Goal: Communication & Community: Share content

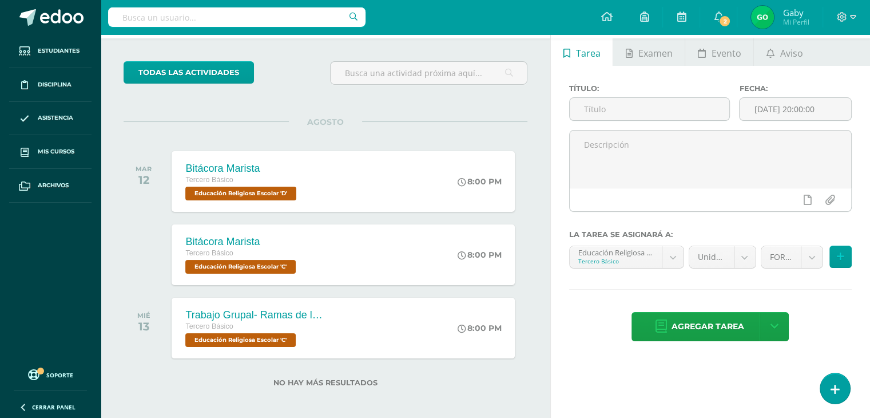
scroll to position [54, 0]
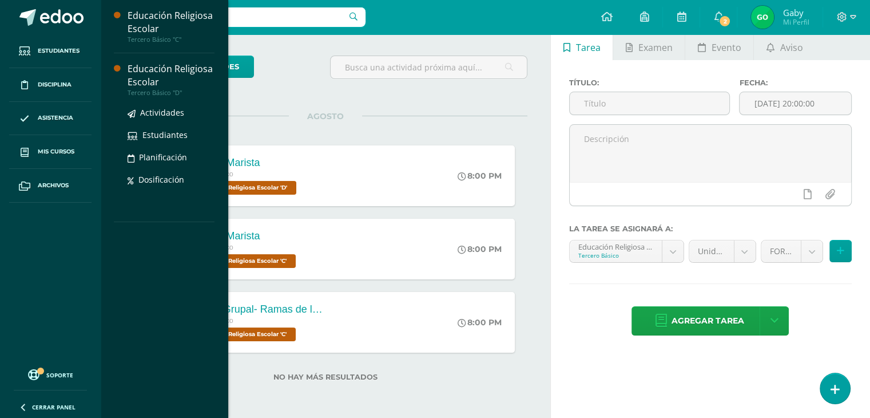
click at [164, 81] on div "Educación Religiosa Escolar" at bounding box center [171, 75] width 87 height 26
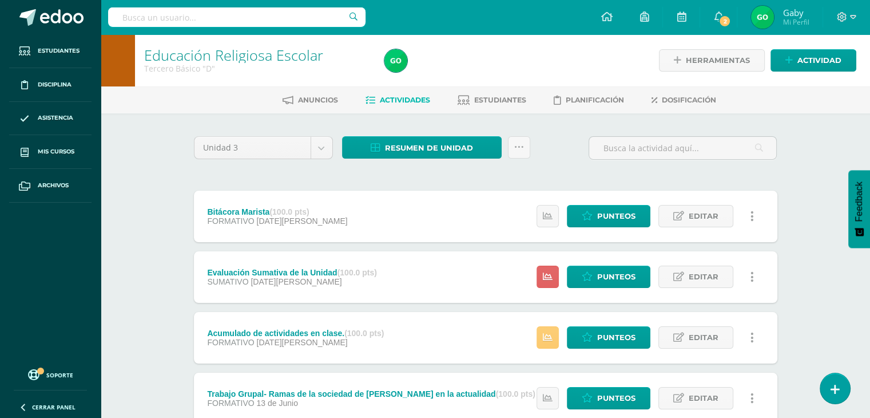
click at [753, 337] on icon at bounding box center [752, 337] width 3 height 13
click at [307, 99] on span "Anuncios" at bounding box center [318, 100] width 40 height 9
click at [520, 144] on icon at bounding box center [519, 147] width 10 height 10
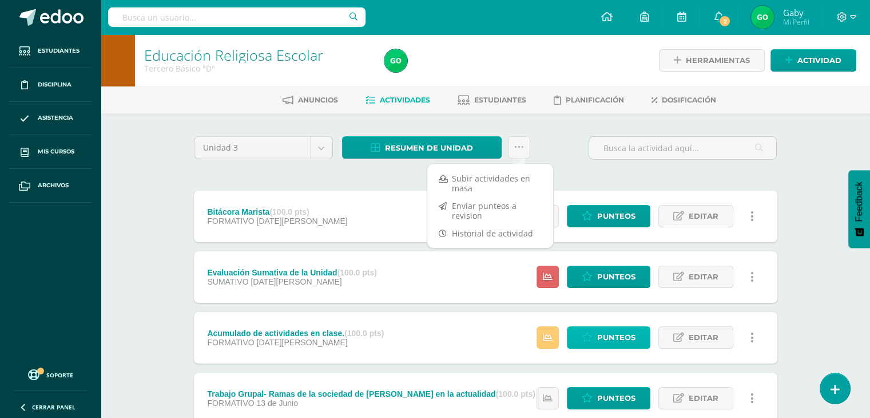
click at [617, 338] on span "Punteos" at bounding box center [616, 337] width 38 height 21
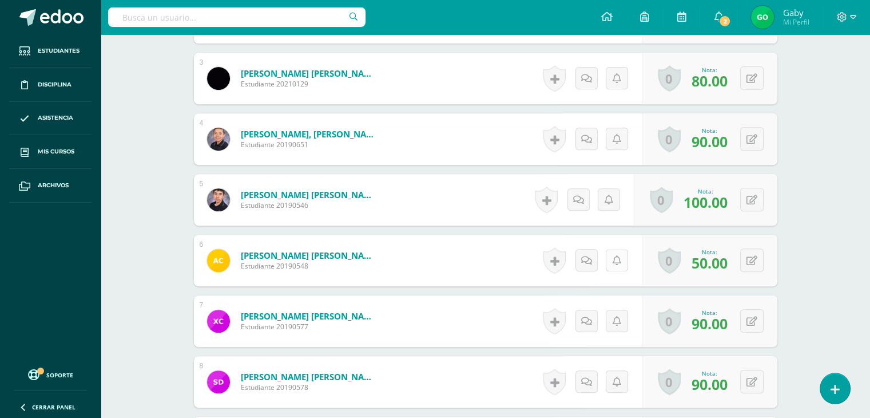
scroll to position [467, 0]
click at [618, 260] on icon at bounding box center [617, 260] width 9 height 10
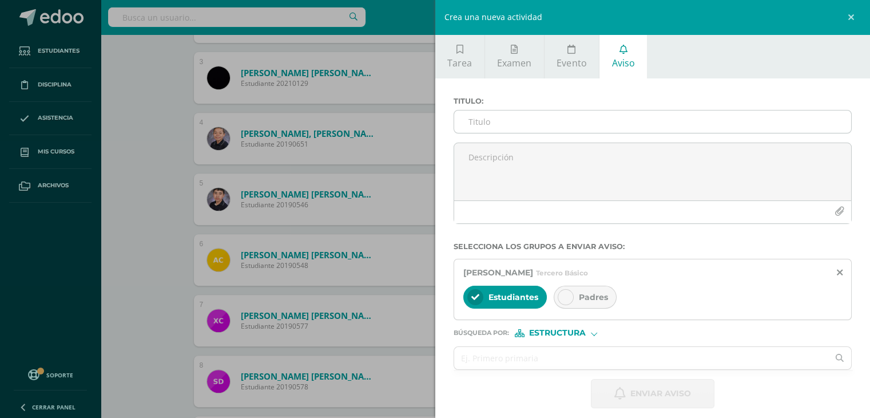
scroll to position [467, 0]
click at [491, 126] on input "Titulo :" at bounding box center [653, 121] width 398 height 22
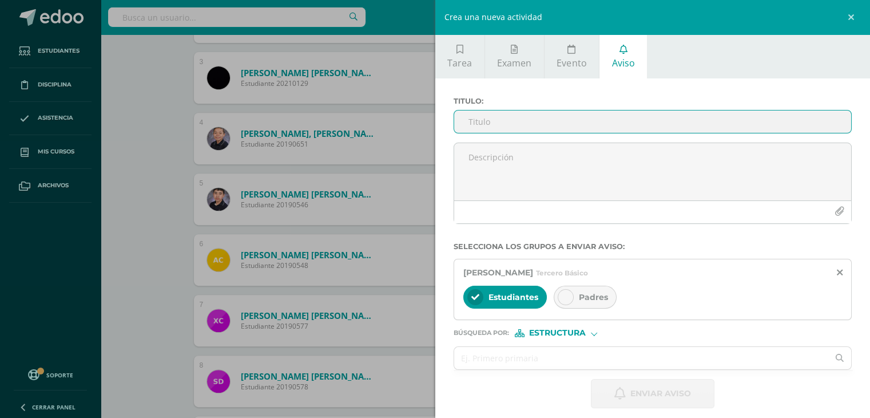
scroll to position [468, 0]
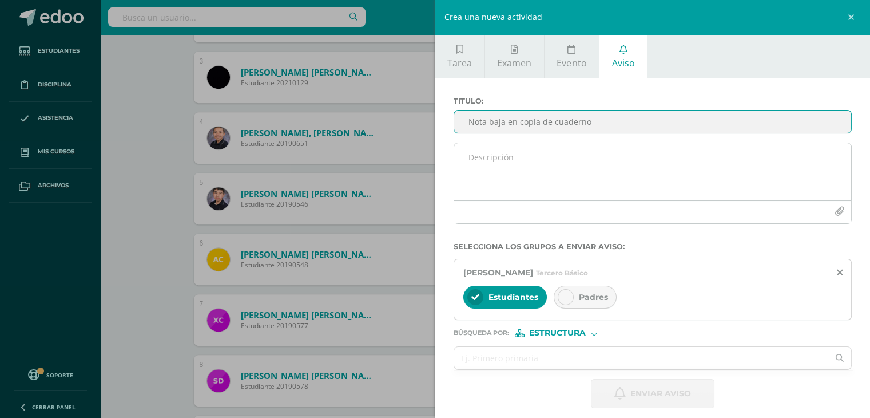
type input "Nota baja en copia de cuaderno"
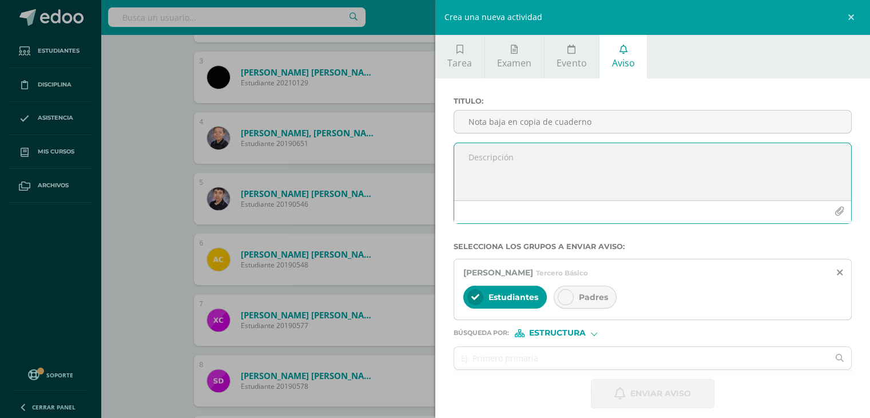
click at [472, 152] on textarea at bounding box center [653, 171] width 398 height 57
paste textarea "Saludos queridos padres. Este mensaje es para informar la razón de la nota baja…"
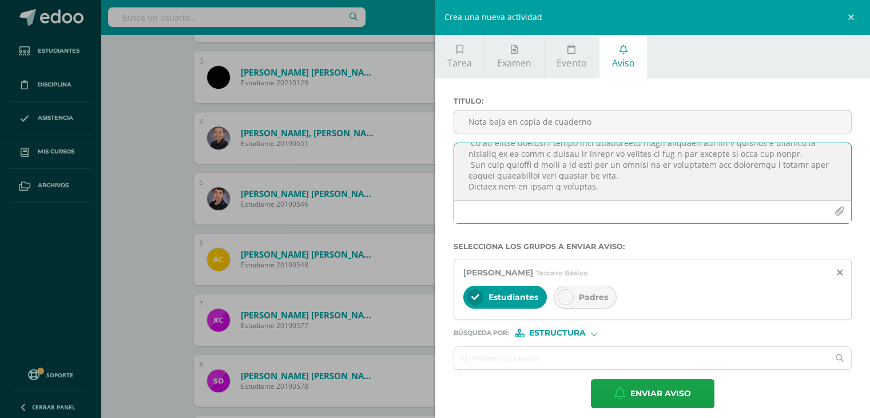
scroll to position [146, 0]
type textarea "Saludos queridos padres. Este mensaje es para informar la razón de la nota baja…"
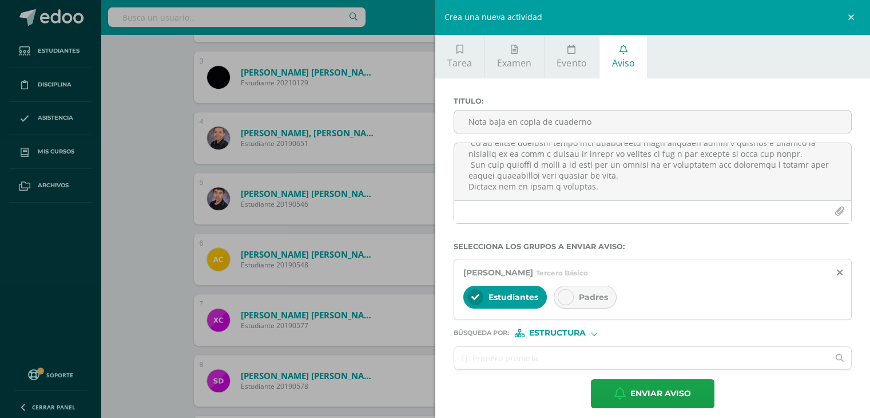
click at [564, 294] on icon at bounding box center [566, 297] width 8 height 8
click at [477, 291] on div at bounding box center [476, 297] width 16 height 16
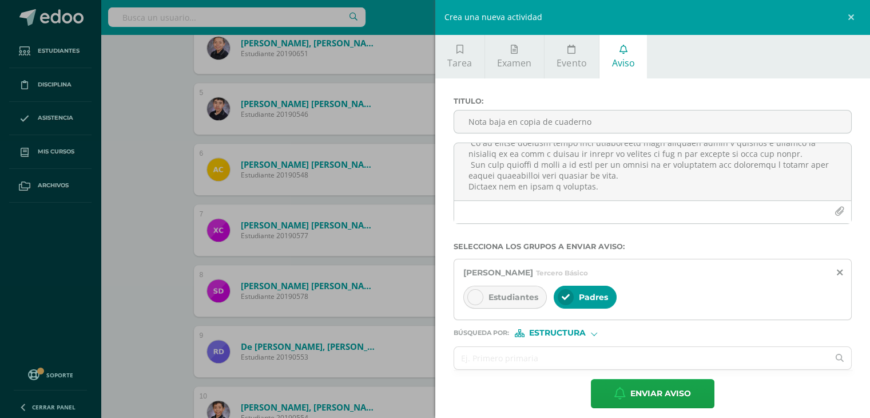
scroll to position [7, 0]
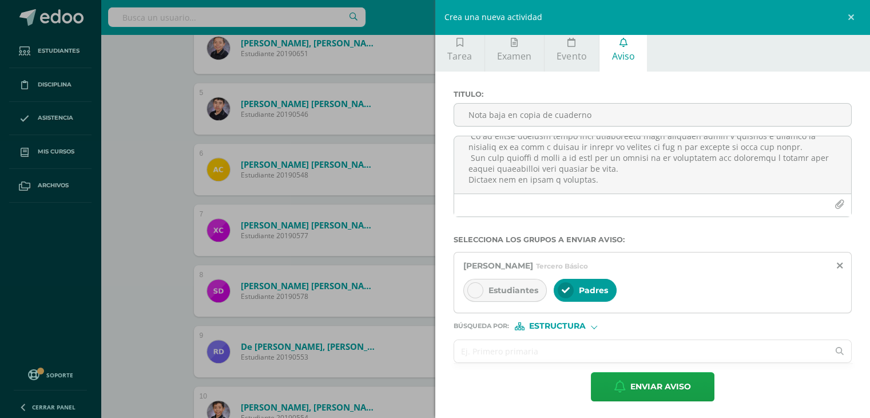
click at [493, 344] on input "text" at bounding box center [641, 351] width 375 height 22
click at [595, 324] on div at bounding box center [594, 325] width 6 height 6
click at [547, 354] on span "Persona" at bounding box center [561, 354] width 41 height 6
click at [476, 360] on input "text" at bounding box center [641, 351] width 375 height 22
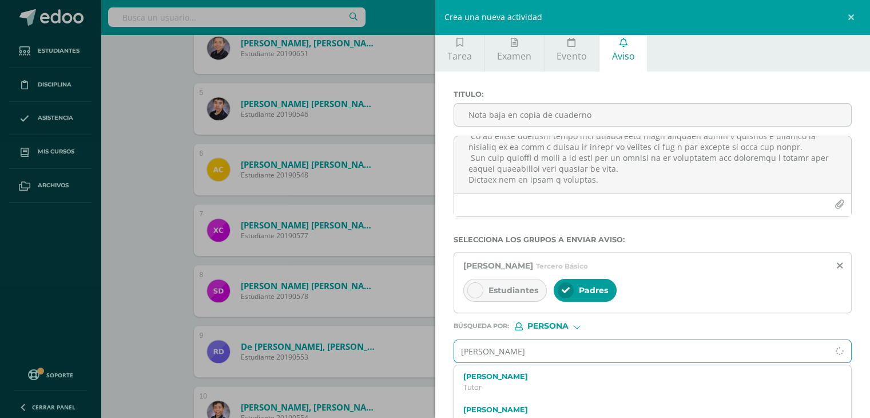
type input "melissa maria mendez"
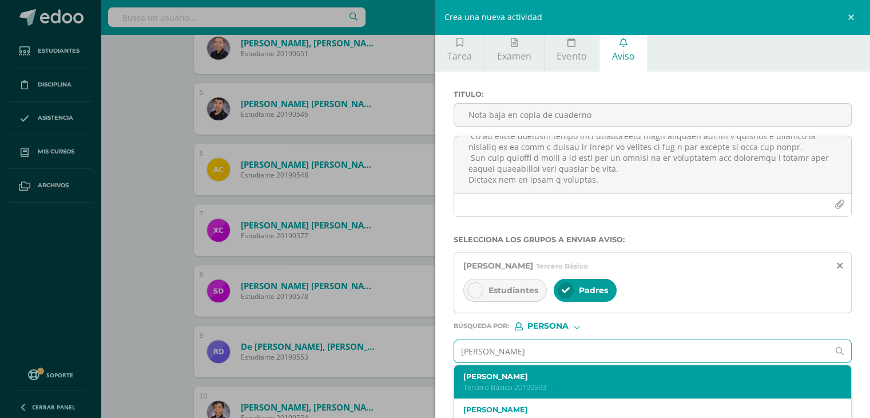
click at [543, 382] on p "Tercero Básico 20190593" at bounding box center [645, 387] width 362 height 10
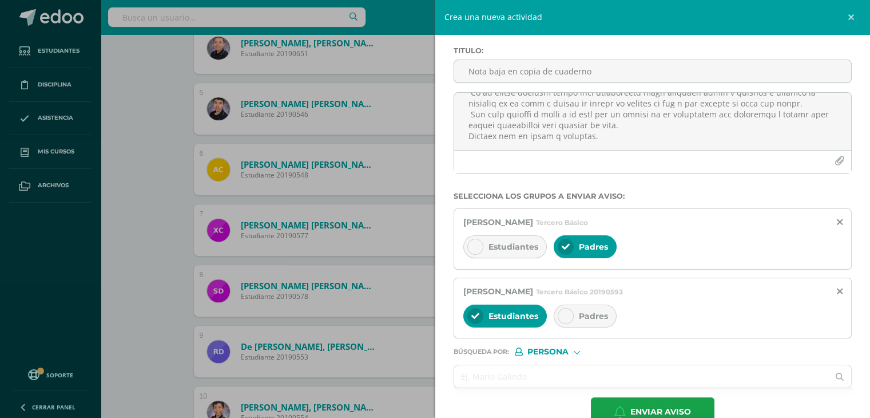
scroll to position [74, 0]
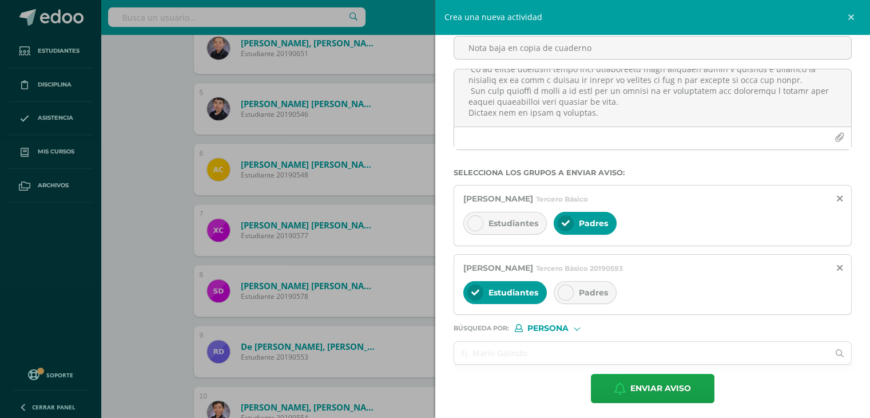
click at [591, 290] on span "Padres" at bounding box center [593, 292] width 29 height 10
click at [474, 288] on icon at bounding box center [476, 292] width 8 height 8
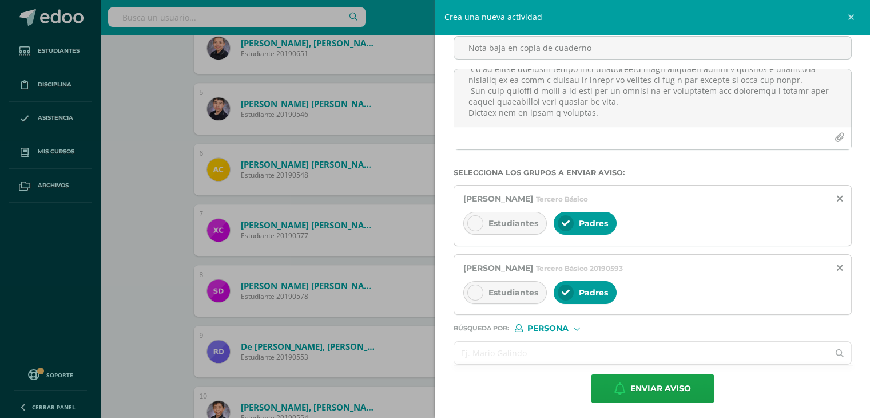
click at [539, 342] on input "text" at bounding box center [641, 353] width 375 height 22
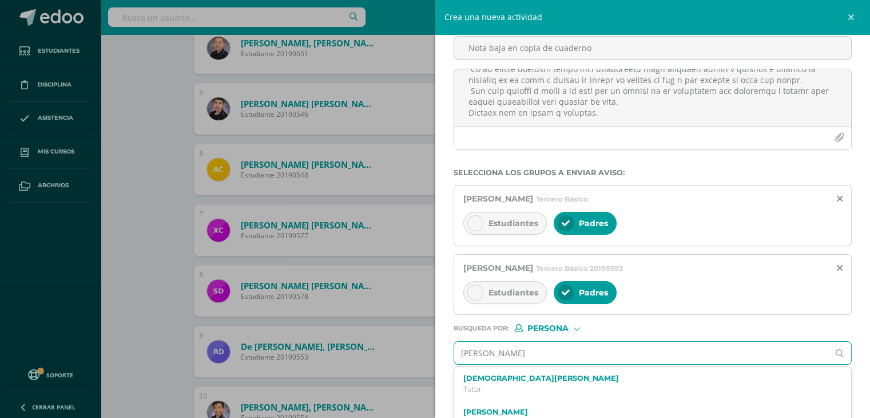
type input "Leo Fabian Raxon"
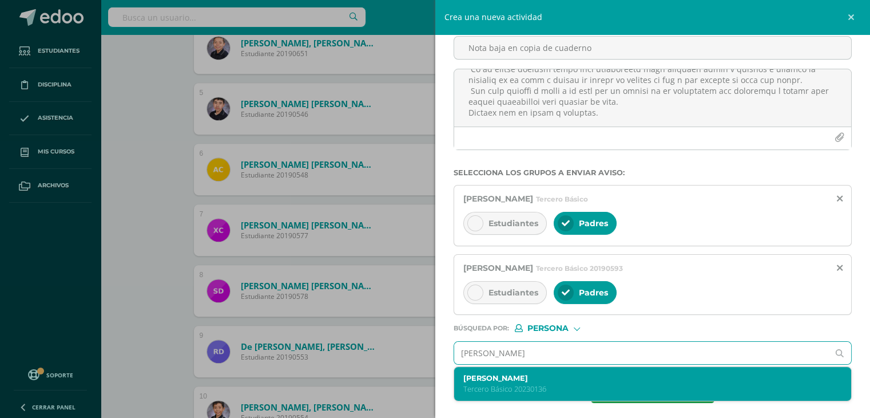
click at [542, 384] on p "Tercero Básico 20230136" at bounding box center [645, 389] width 362 height 10
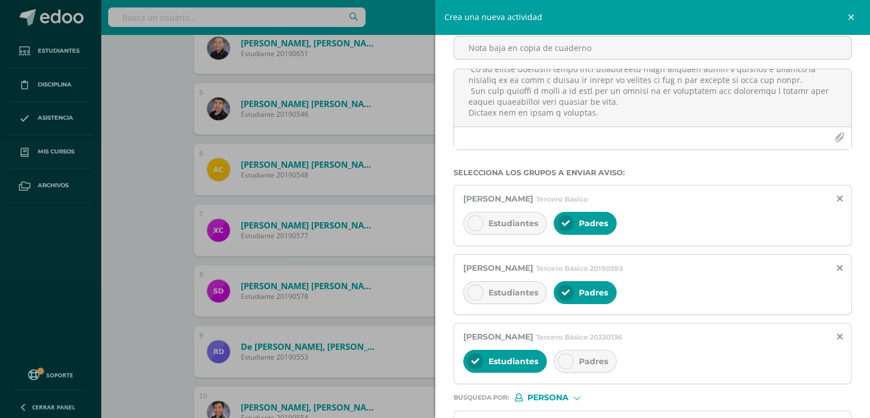
click at [597, 356] on span "Padres" at bounding box center [593, 361] width 29 height 10
click at [478, 354] on div at bounding box center [476, 361] width 16 height 16
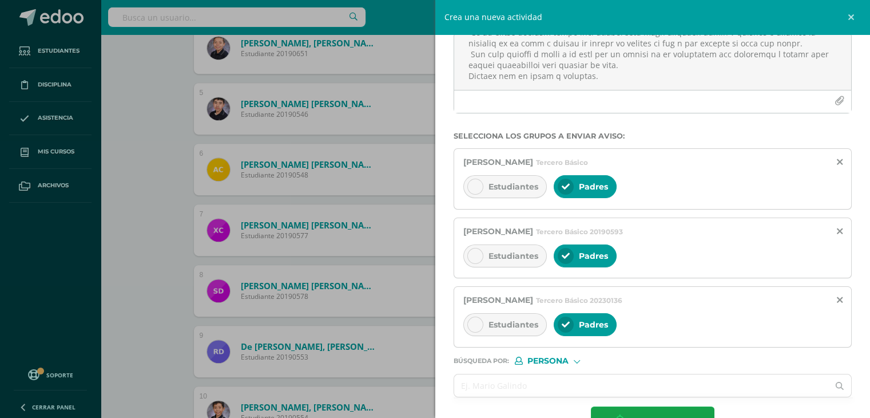
scroll to position [144, 0]
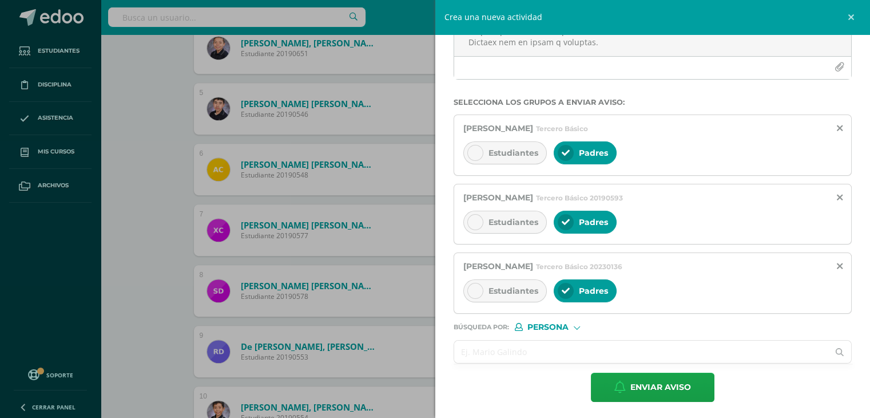
click at [497, 341] on input "text" at bounding box center [641, 351] width 375 height 22
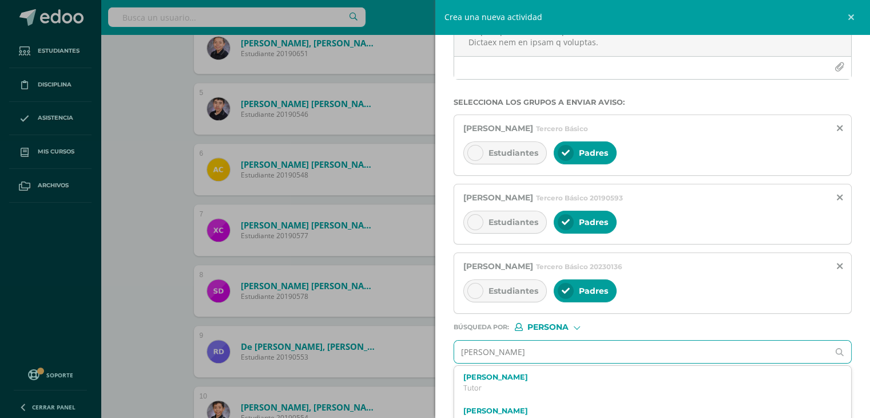
type input "eddy rodol"
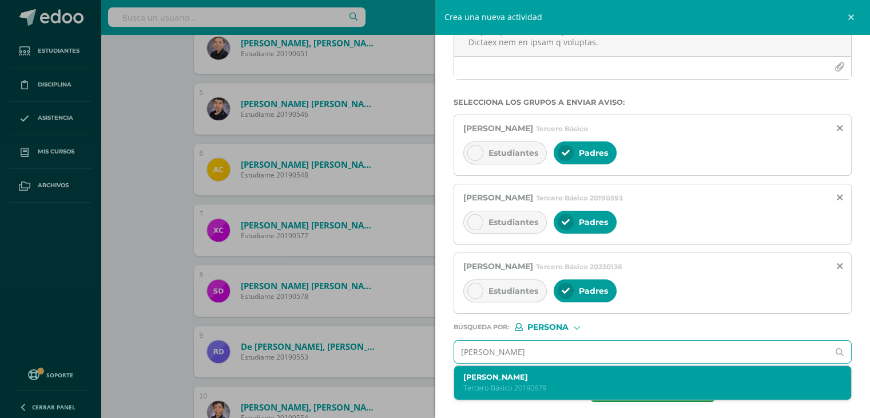
click at [539, 385] on p "Tercero Básico 20190679" at bounding box center [645, 388] width 362 height 10
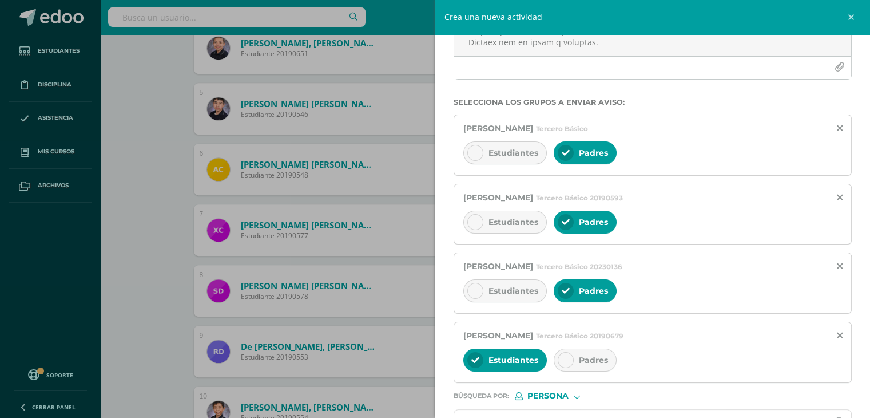
click at [572, 357] on div at bounding box center [566, 360] width 16 height 16
click at [473, 352] on div at bounding box center [476, 360] width 16 height 16
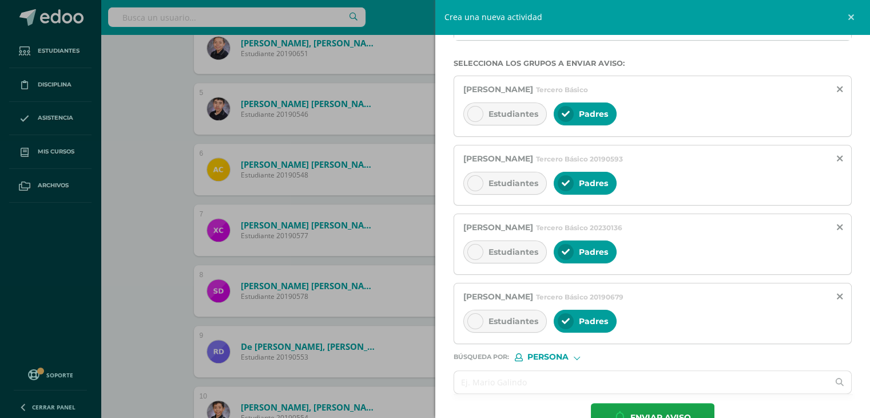
scroll to position [213, 0]
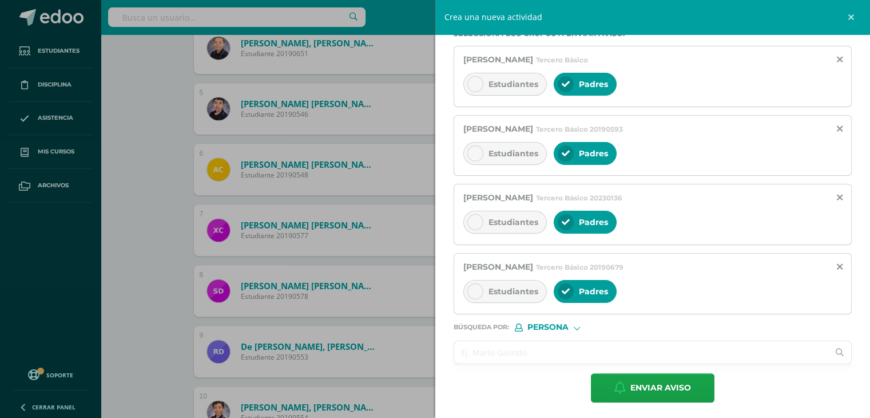
click at [506, 349] on input "text" at bounding box center [641, 352] width 375 height 22
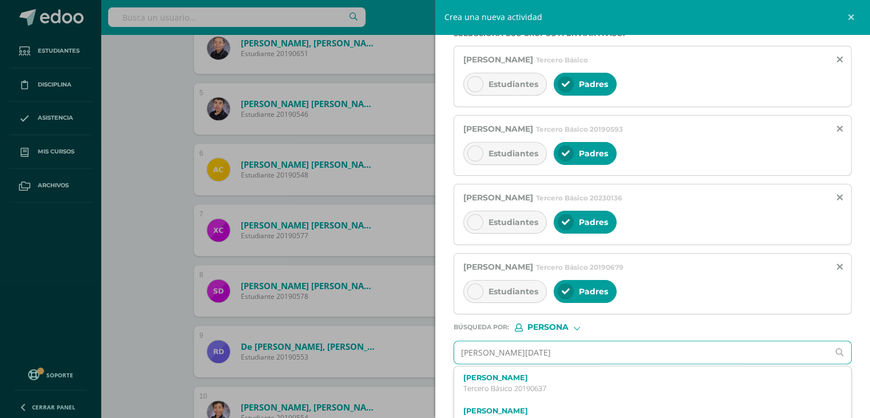
type input "amanda lucia rivera"
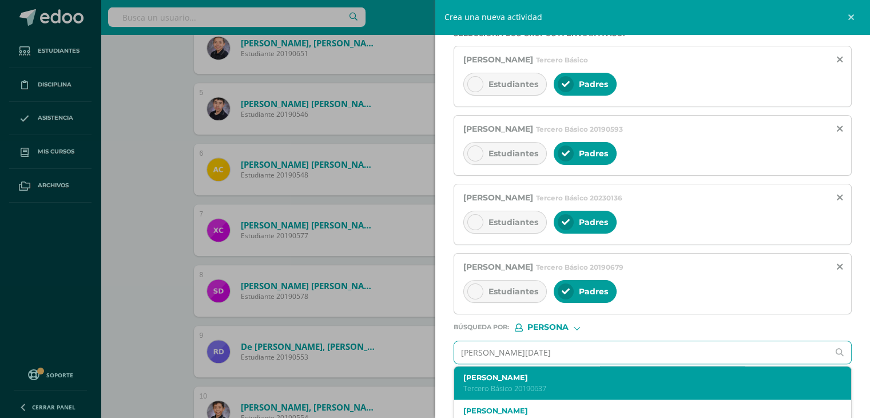
click at [512, 378] on label "Amanda Lucía Rivera Maldonado" at bounding box center [645, 377] width 362 height 9
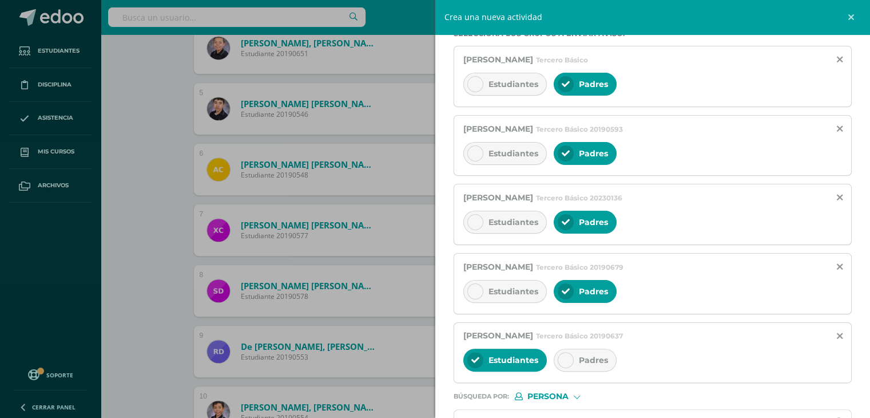
click at [565, 359] on icon at bounding box center [566, 360] width 8 height 8
click at [478, 353] on div at bounding box center [476, 360] width 16 height 16
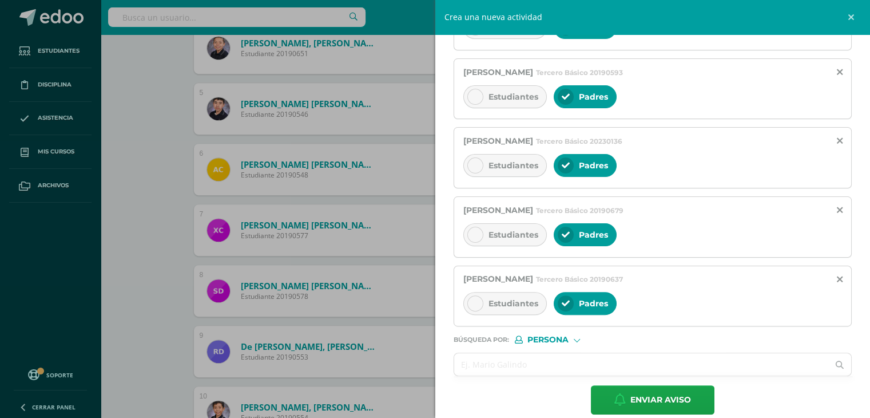
scroll to position [281, 0]
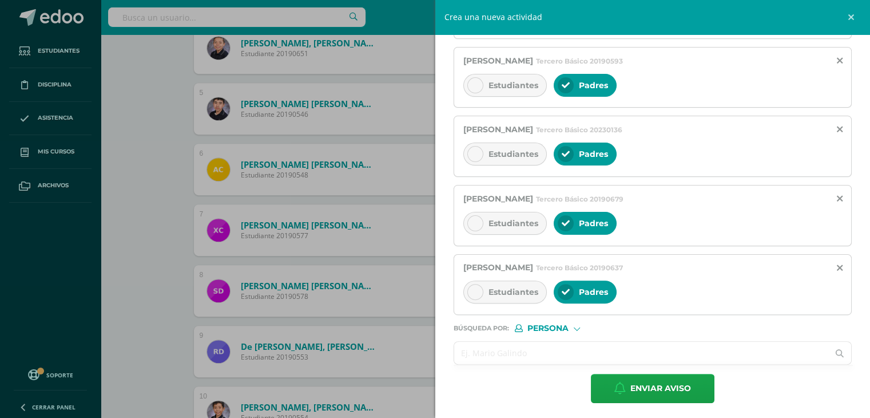
click at [510, 351] on input "text" at bounding box center [641, 353] width 375 height 22
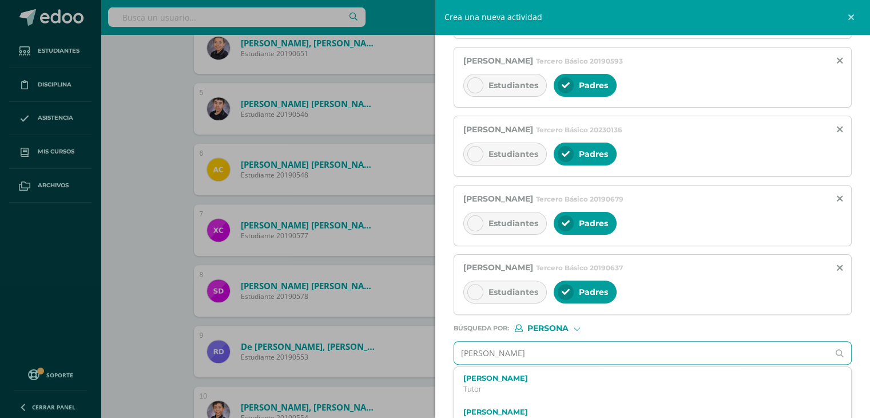
click at [462, 352] on input "alessandro" at bounding box center [641, 353] width 375 height 22
click at [545, 343] on input "diego alessandro" at bounding box center [641, 353] width 375 height 22
type input "diego alessandro rodas barrios"
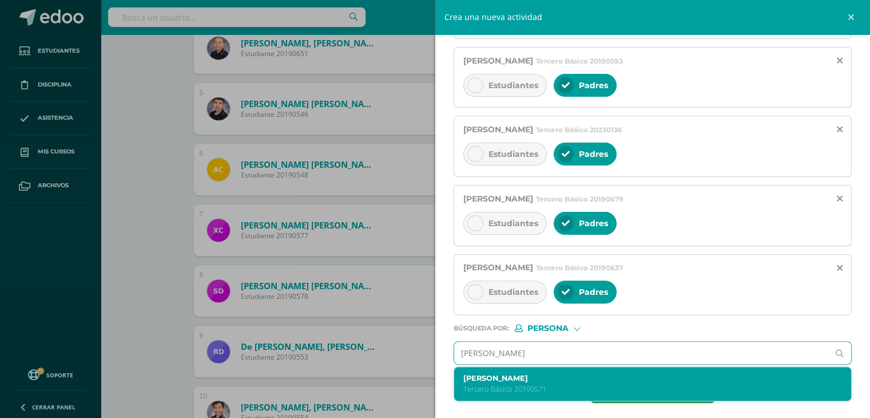
click at [547, 376] on label "Diego Alessandro Rodas Barrios" at bounding box center [645, 378] width 362 height 9
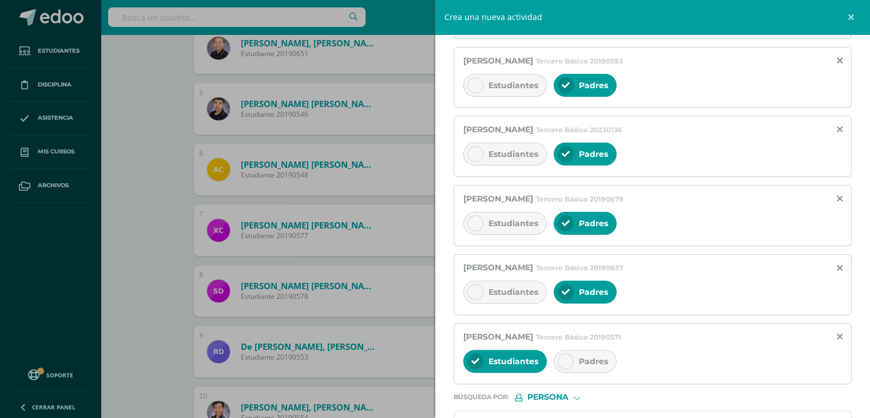
click at [570, 355] on div at bounding box center [566, 361] width 16 height 16
click at [475, 358] on icon at bounding box center [476, 361] width 8 height 8
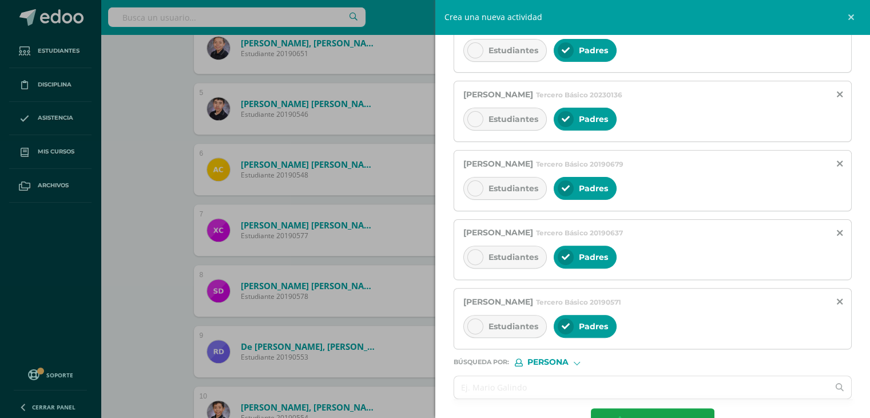
scroll to position [350, 0]
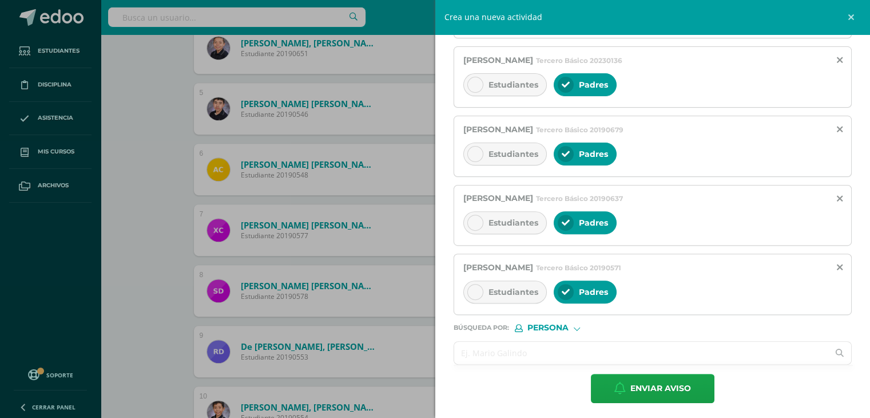
click at [503, 349] on input "text" at bounding box center [641, 353] width 375 height 22
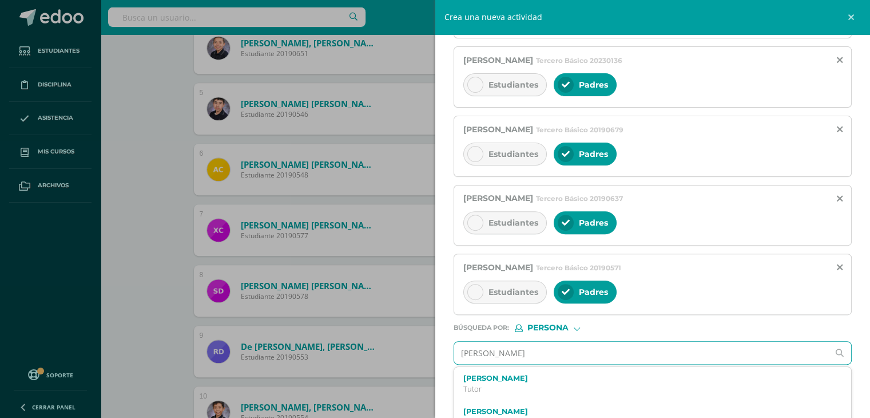
type input "carlos alberto max"
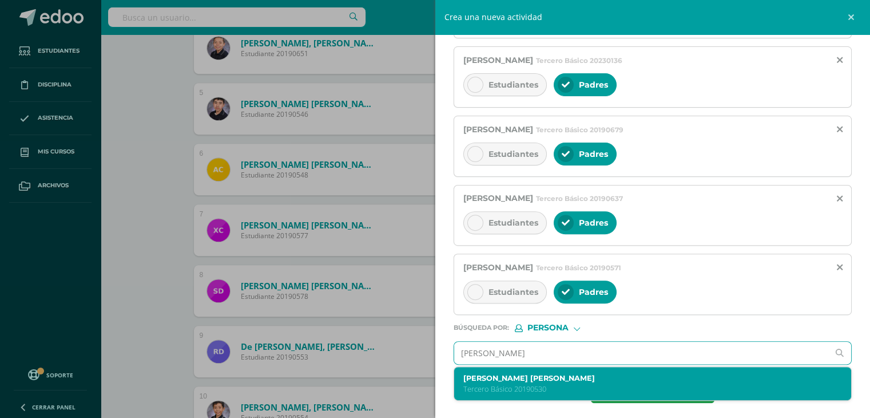
click at [561, 374] on label "Carlos Alberto Maximiliano Rodas Porras" at bounding box center [645, 378] width 362 height 9
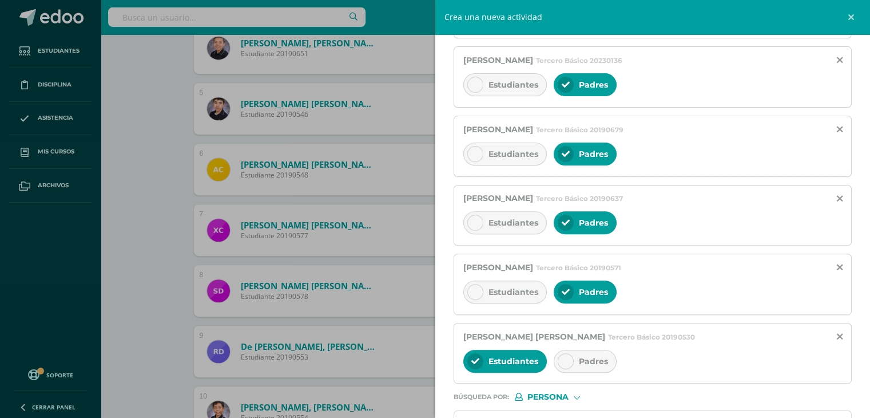
click at [563, 359] on icon at bounding box center [566, 361] width 8 height 8
click at [477, 361] on icon at bounding box center [476, 361] width 8 height 8
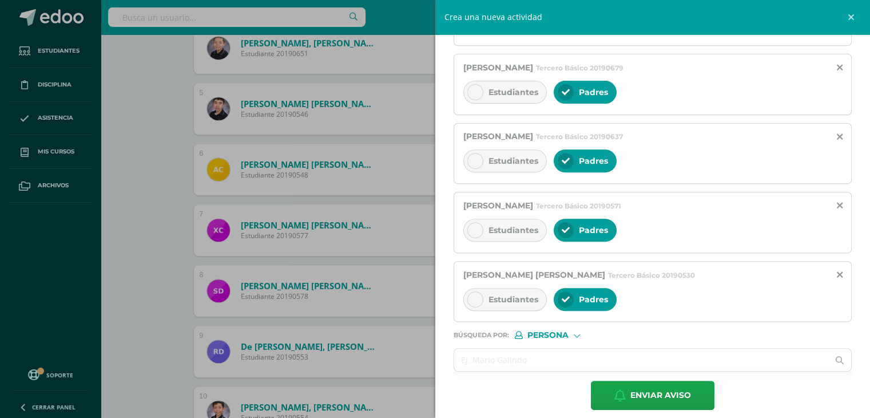
scroll to position [419, 0]
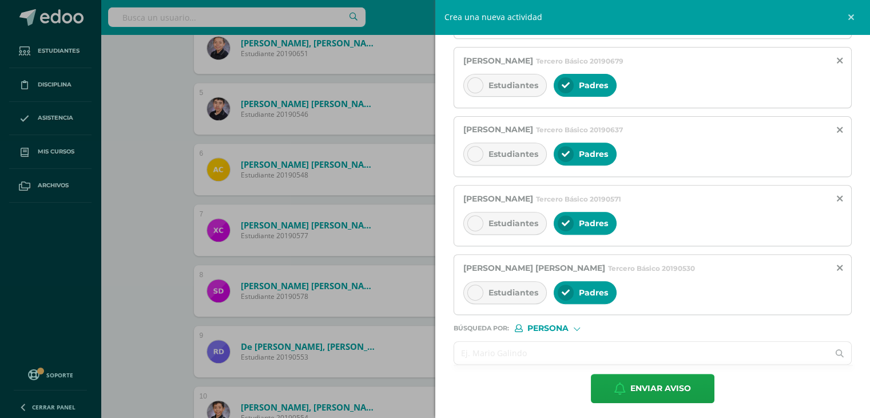
click at [502, 352] on input "text" at bounding box center [641, 353] width 375 height 22
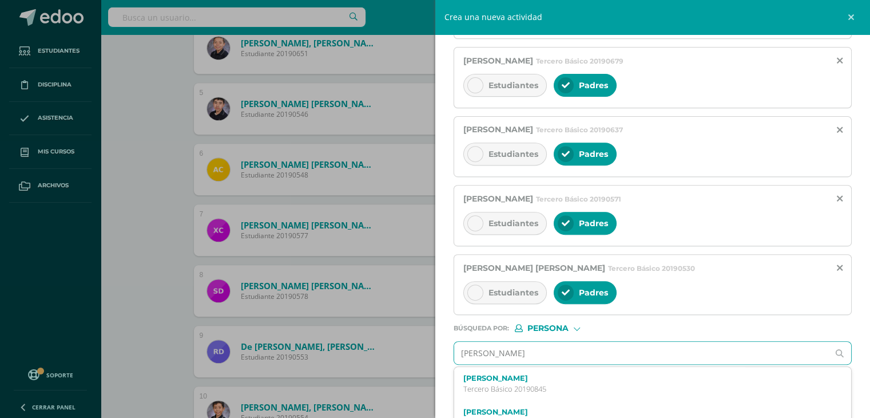
type input "Carlos alejandro"
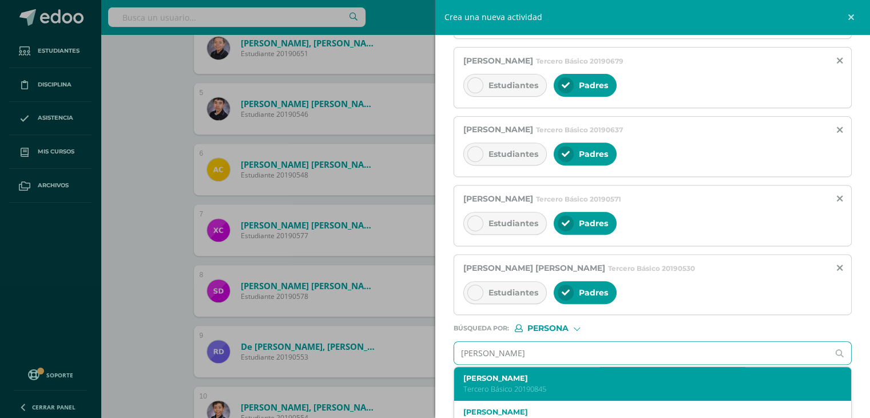
click at [546, 384] on p "Tercero Básico 20190845" at bounding box center [645, 389] width 362 height 10
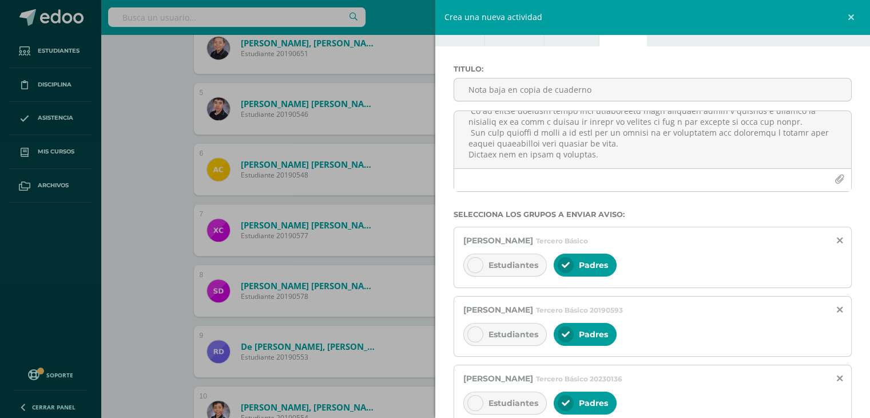
scroll to position [0, 0]
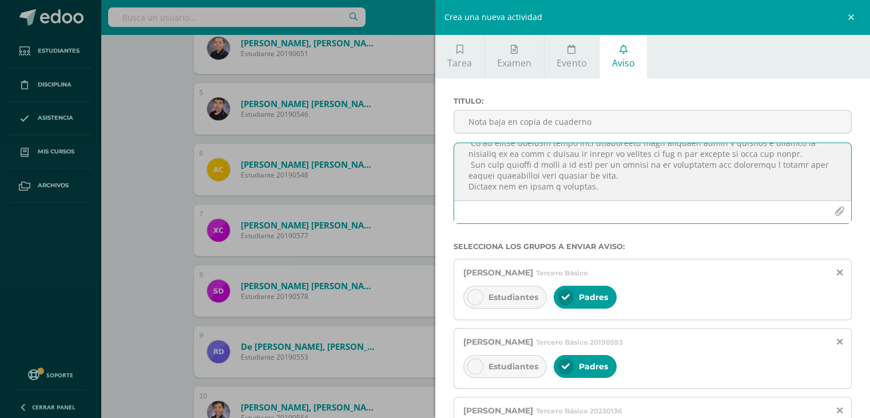
click at [591, 156] on textarea at bounding box center [653, 171] width 398 height 57
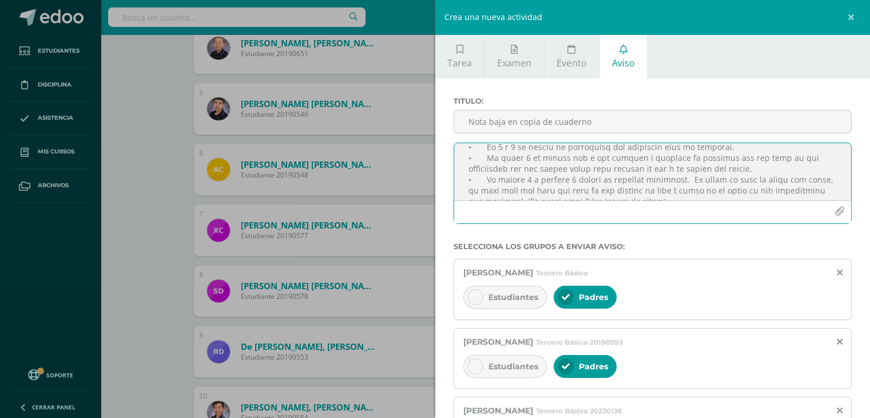
scroll to position [75, 0]
click at [491, 181] on textarea at bounding box center [653, 171] width 398 height 57
click at [588, 180] on textarea at bounding box center [653, 171] width 398 height 57
click at [715, 180] on textarea at bounding box center [653, 171] width 398 height 57
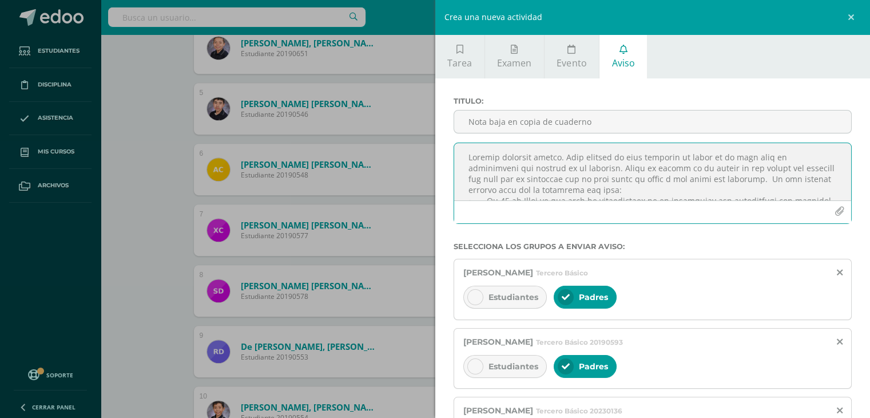
drag, startPoint x: 598, startPoint y: 181, endPoint x: 457, endPoint y: 149, distance: 144.2
click at [457, 149] on textarea at bounding box center [653, 171] width 398 height 57
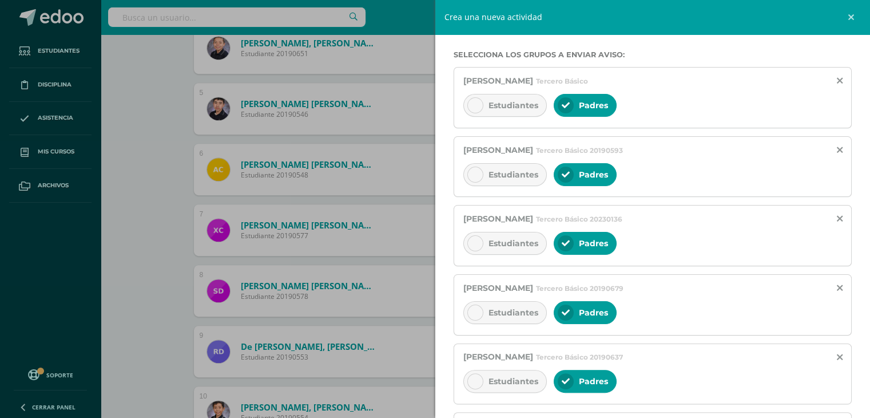
scroll to position [194, 0]
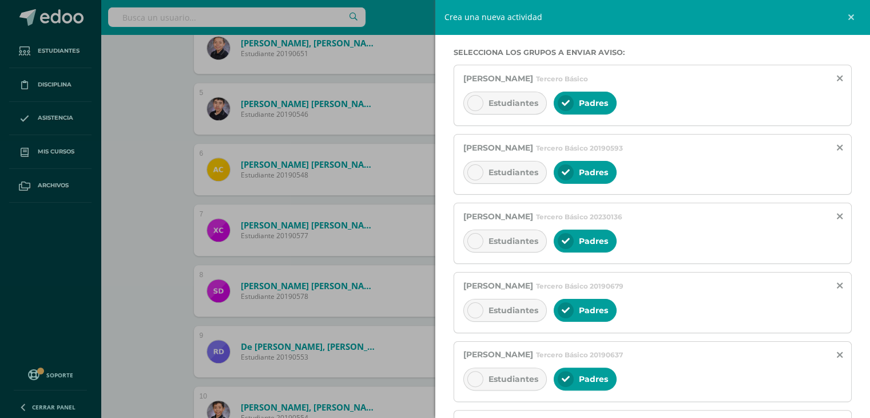
type textarea "Saludos queridos padres. Este mensaje es para informar la razón de la nota baja…"
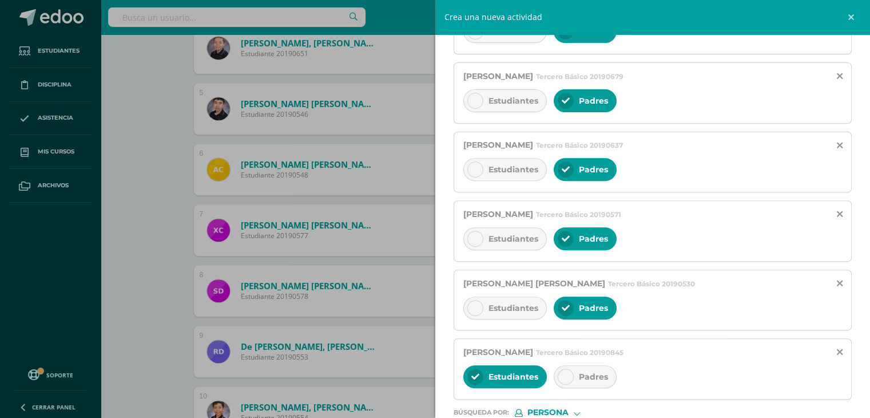
scroll to position [488, 0]
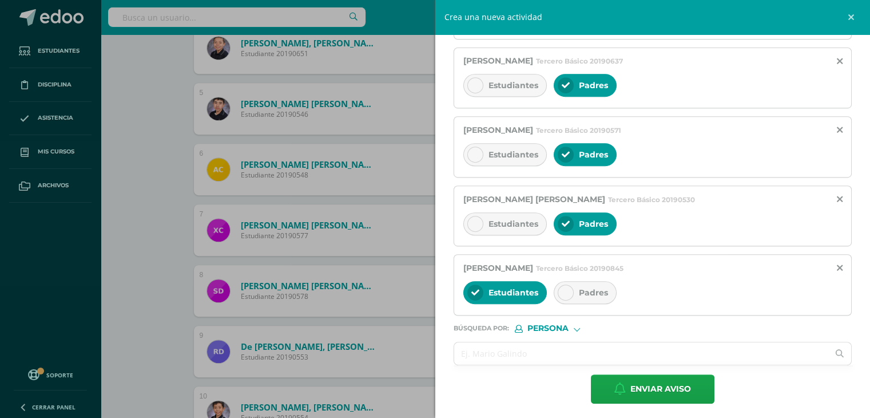
click at [562, 289] on icon at bounding box center [566, 292] width 8 height 8
click at [479, 288] on div at bounding box center [476, 292] width 16 height 16
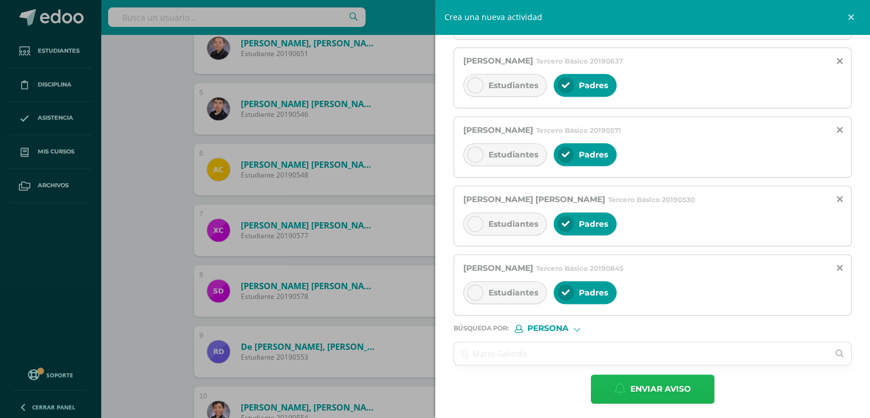
click at [650, 385] on span "Enviar aviso" at bounding box center [661, 389] width 61 height 28
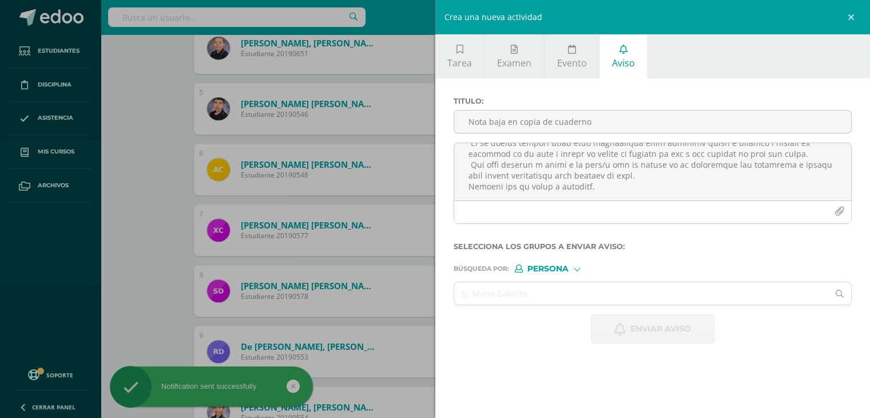
scroll to position [0, 0]
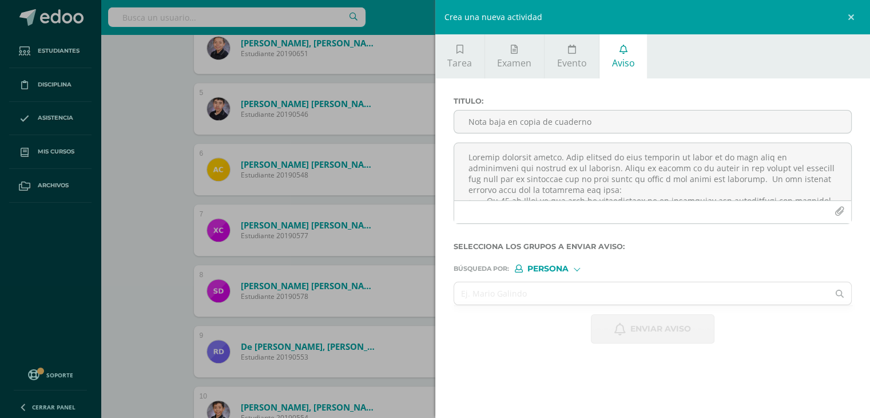
click at [167, 76] on div "Crea una nueva actividad Tarea Examen Evento Aviso Título: Fecha: 2025-08-12 20…" at bounding box center [435, 209] width 870 height 418
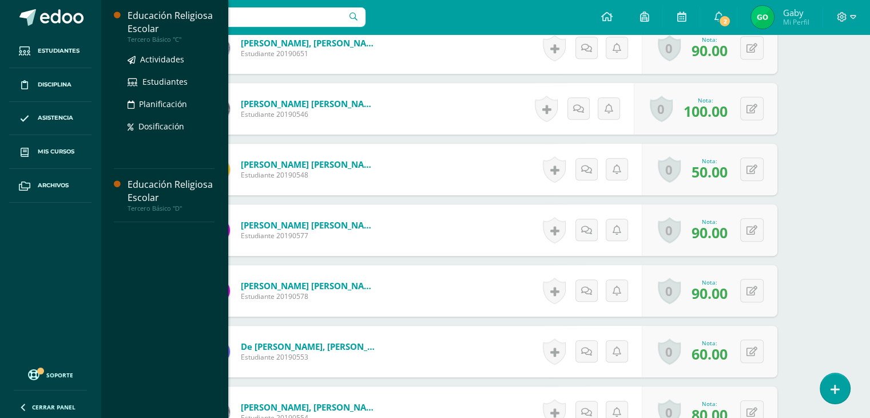
click at [171, 19] on div "Educación Religiosa Escolar" at bounding box center [171, 22] width 87 height 26
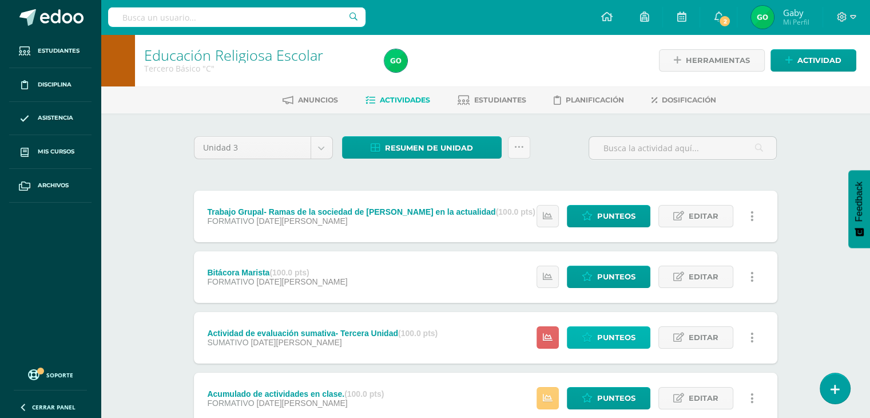
click at [643, 336] on link "Punteos" at bounding box center [609, 337] width 84 height 22
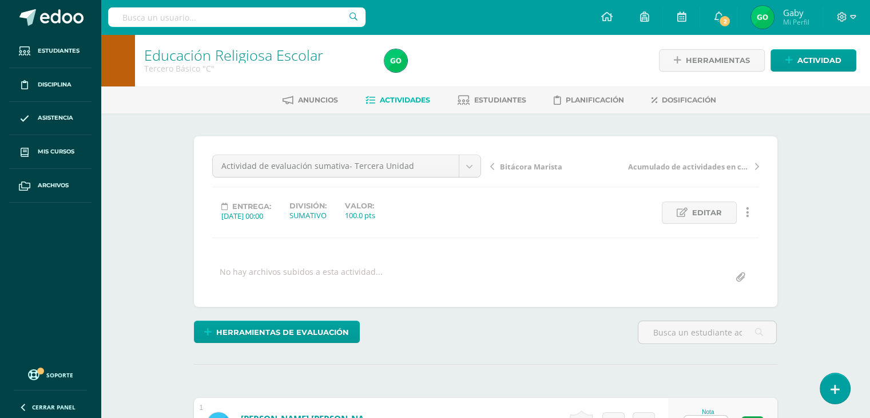
click at [669, 168] on span "Acumulado de actividades en clase." at bounding box center [688, 166] width 121 height 10
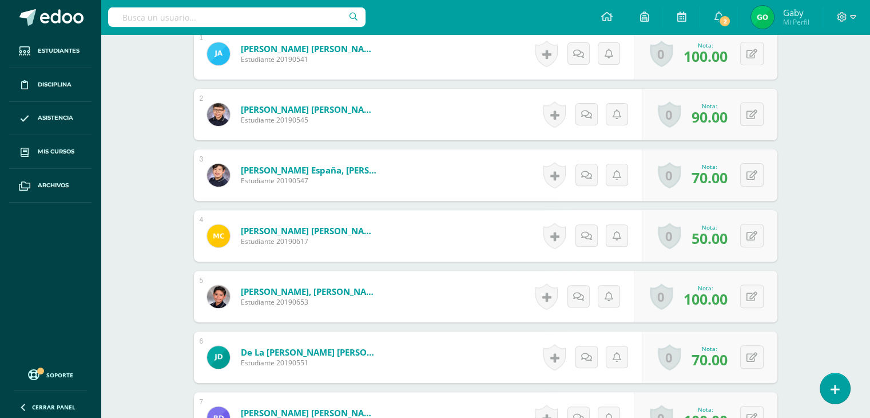
scroll to position [414, 0]
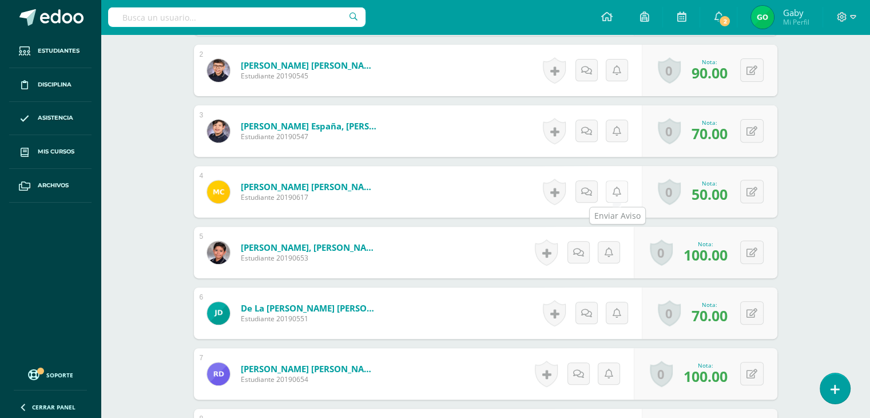
click at [616, 196] on link at bounding box center [617, 191] width 22 height 22
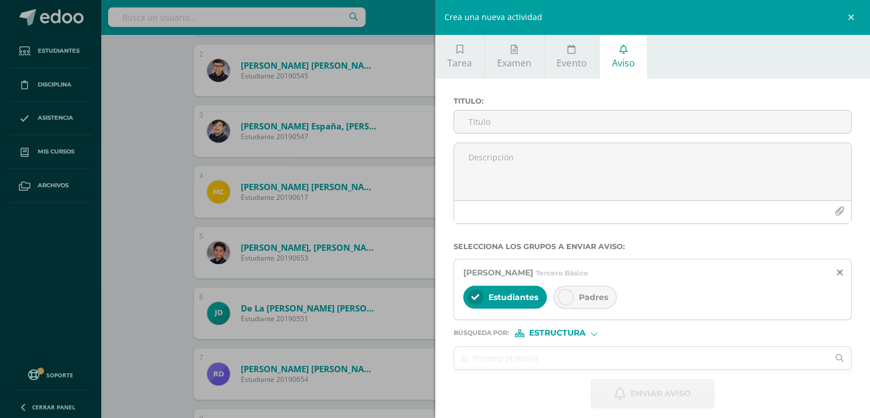
scroll to position [414, 0]
click at [588, 294] on span "Padres" at bounding box center [593, 297] width 29 height 10
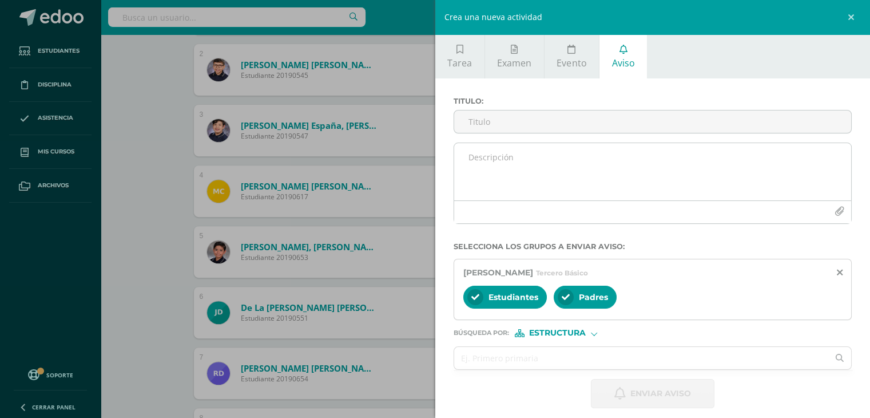
click at [480, 160] on textarea at bounding box center [653, 171] width 398 height 57
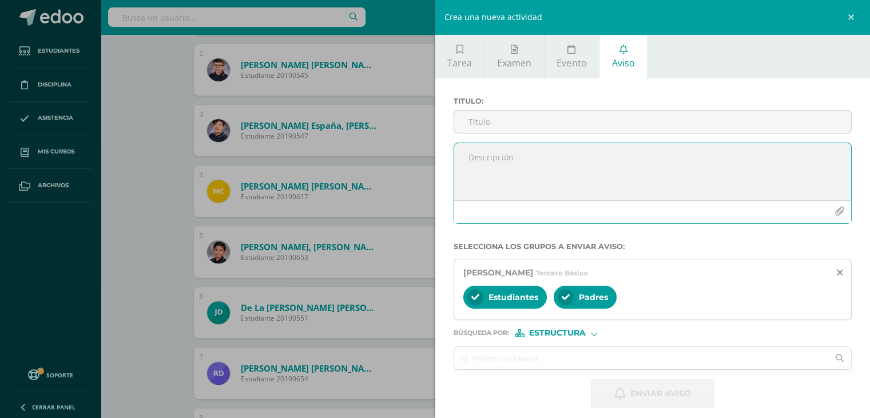
paste textarea "Loremip dolorsit ametco. Adip elitsed do eius temporin ut labor et do magn aliq…"
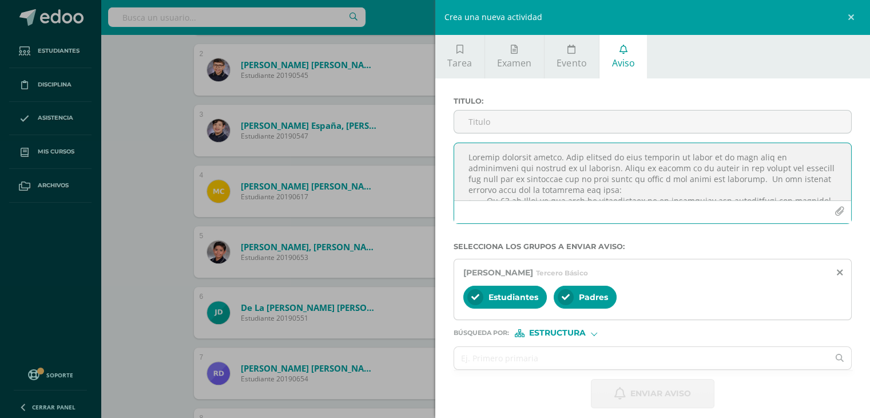
scroll to position [138, 0]
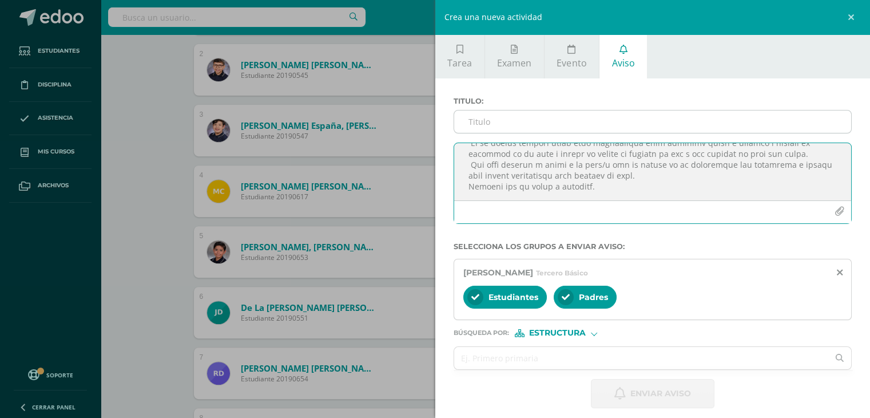
type textarea "Loremip dolorsit ametco. Adip elitsed do eius temporin ut labor et do magn aliq…"
click at [472, 124] on input "Titulo :" at bounding box center [653, 121] width 398 height 22
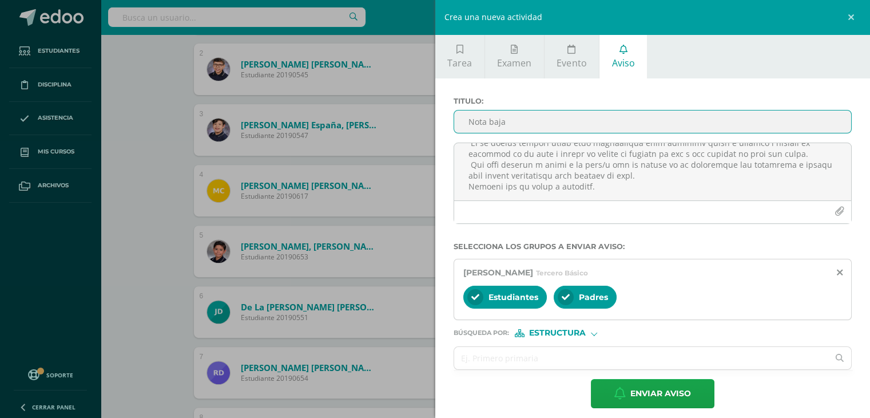
scroll to position [415, 0]
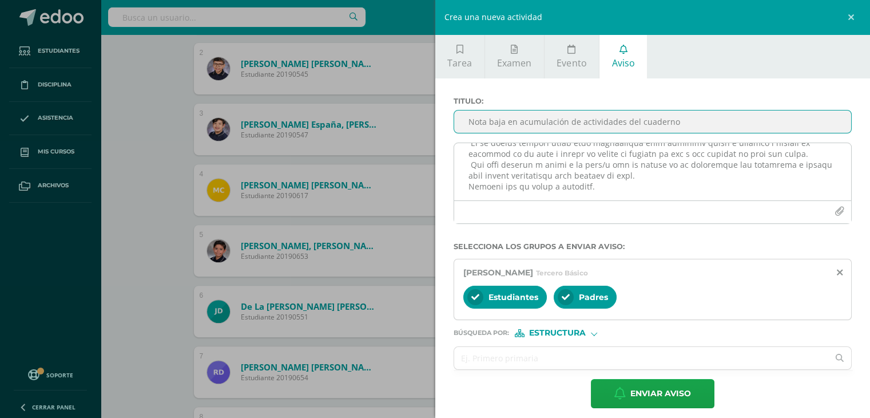
type input "Nota baja en acumulación de actividades del cuaderno"
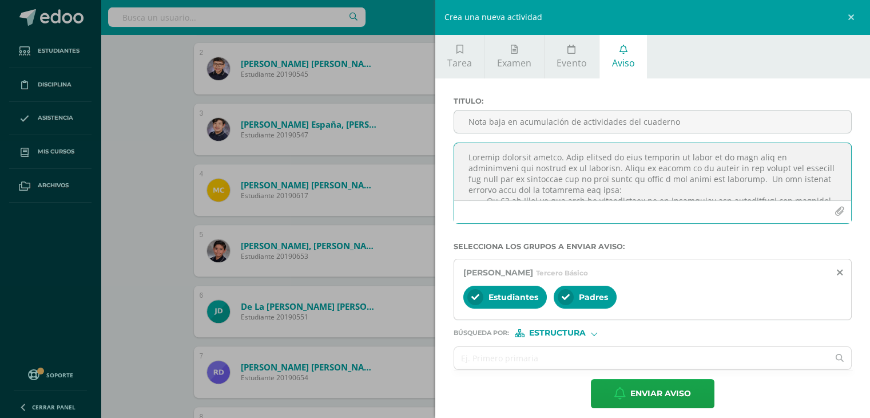
scroll to position [7, 0]
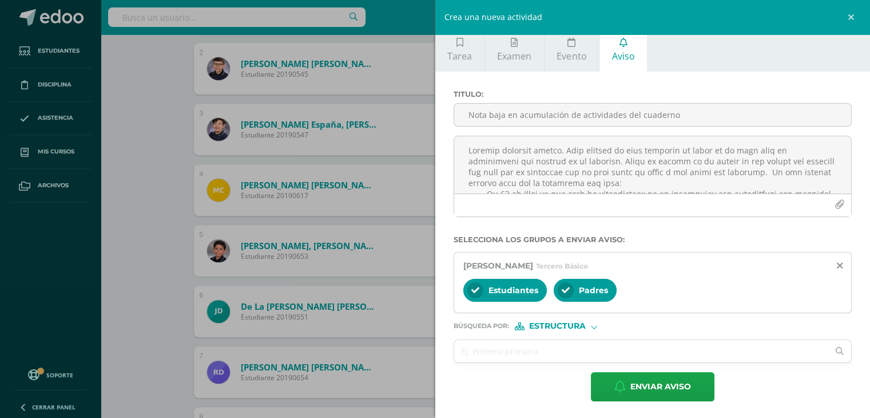
click at [590, 320] on div "Búsqueda por : Estructura Estructura Persona" at bounding box center [653, 321] width 399 height 17
click at [583, 324] on span "Estructura" at bounding box center [557, 326] width 57 height 6
click at [559, 351] on span "Persona" at bounding box center [561, 354] width 41 height 6
click at [486, 289] on div "Estudiantes" at bounding box center [506, 290] width 84 height 23
click at [486, 351] on input "text" at bounding box center [641, 351] width 375 height 22
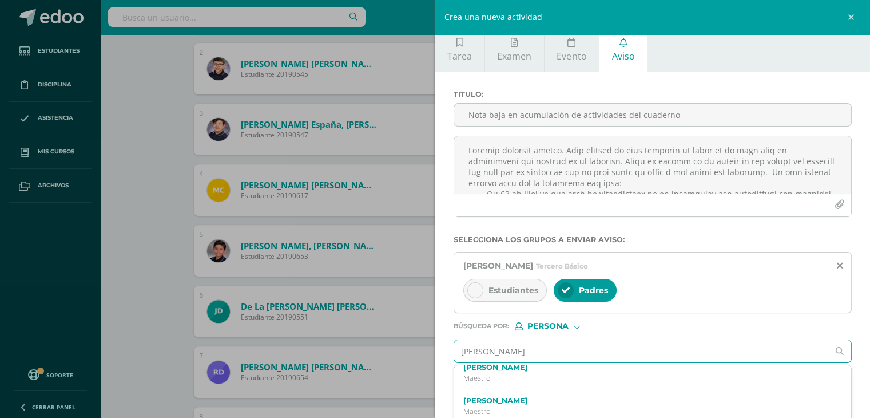
scroll to position [0, 0]
type input "a"
type input "Ana Lilian Díaz"
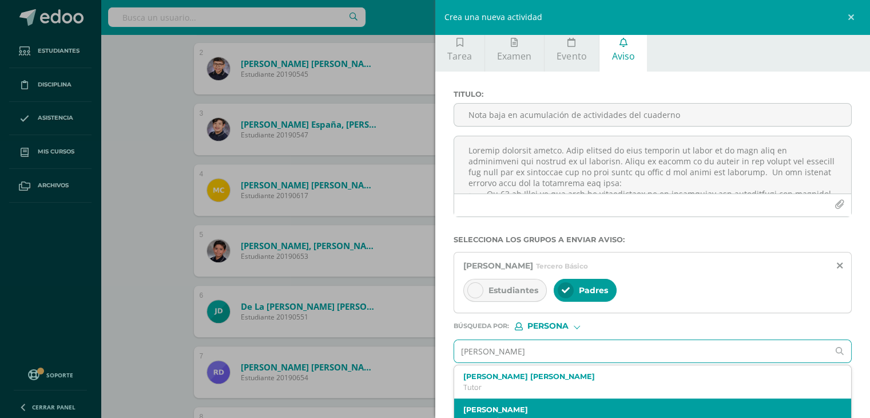
click at [581, 406] on label "Ana Lilian Díaz Palacios" at bounding box center [645, 409] width 362 height 9
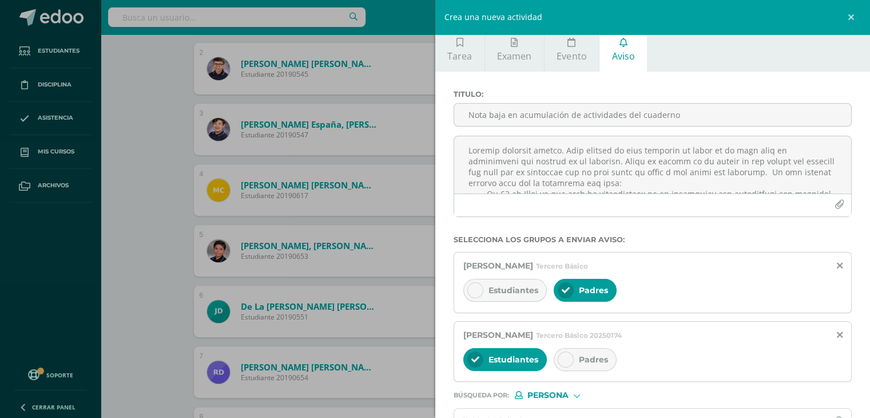
click at [575, 343] on div "Ana Lilian Díaz Palacios Tercero Básico 20250174 Estudiantes Padres" at bounding box center [653, 351] width 399 height 61
click at [579, 351] on div "Padres" at bounding box center [585, 359] width 63 height 23
click at [472, 351] on div at bounding box center [476, 359] width 16 height 16
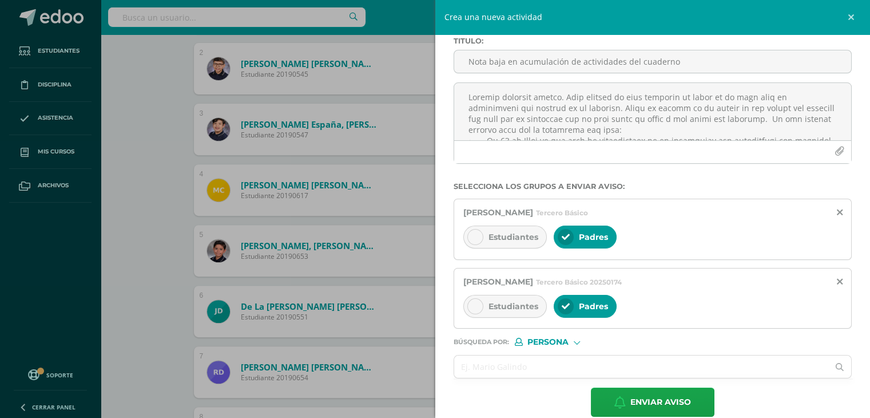
scroll to position [76, 0]
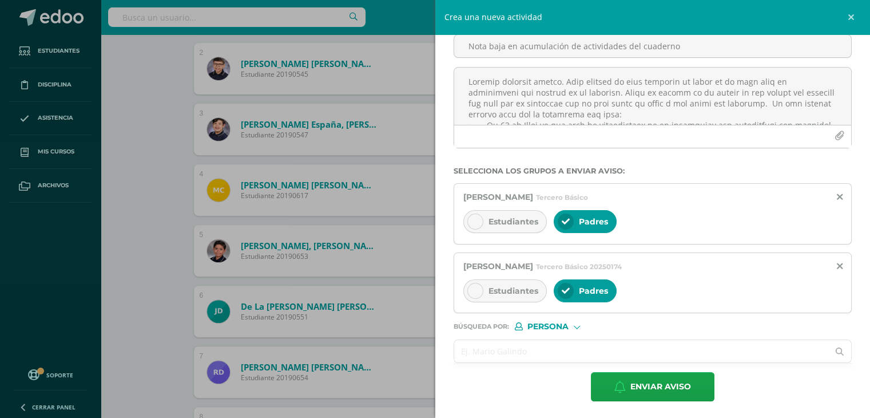
click at [502, 342] on input "text" at bounding box center [641, 351] width 375 height 22
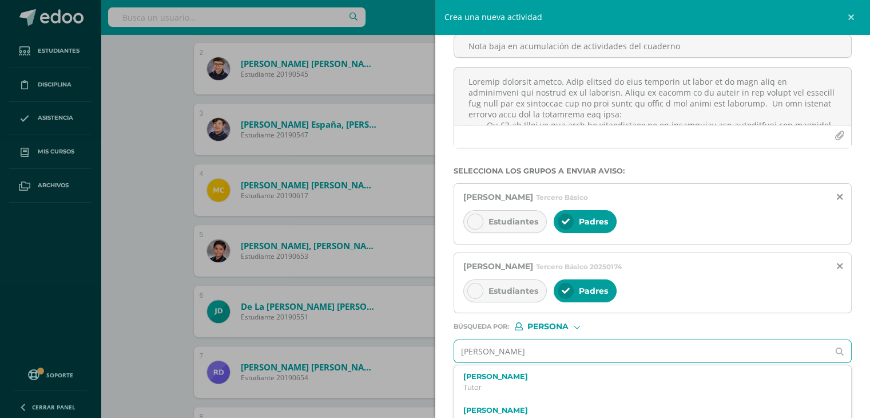
type input "alejandro Garcia Aceituno"
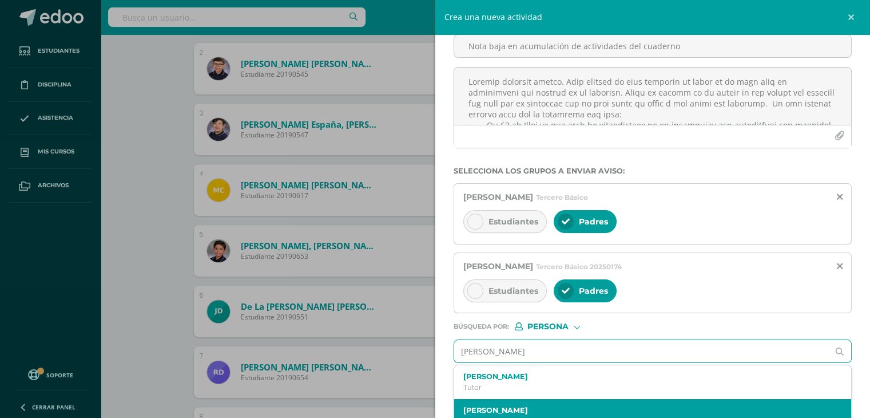
click at [516, 406] on label "Alejandro García Aceituno" at bounding box center [645, 410] width 362 height 9
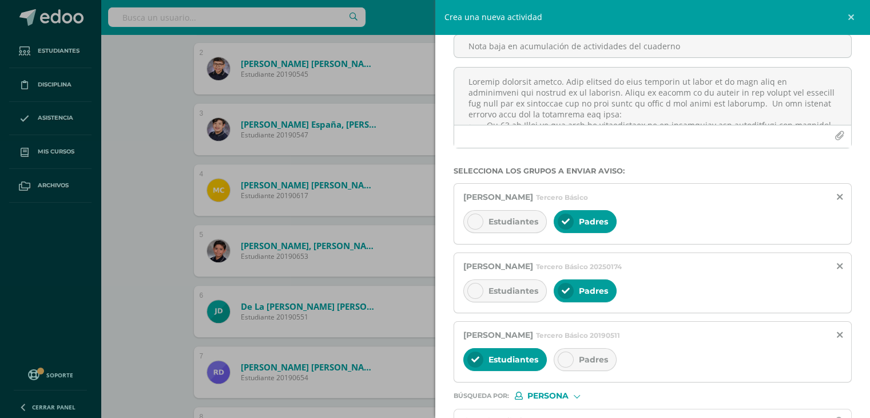
click at [572, 357] on div "Padres" at bounding box center [585, 359] width 63 height 23
click at [489, 355] on span "Estudiantes" at bounding box center [514, 359] width 50 height 10
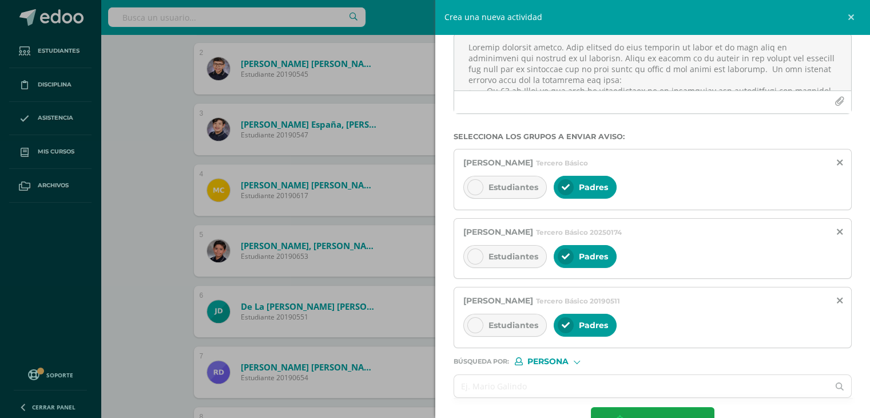
scroll to position [144, 0]
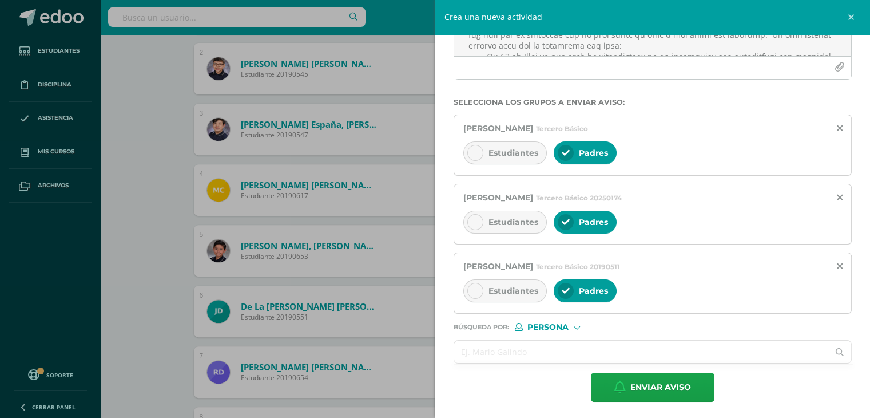
click at [514, 344] on input "text" at bounding box center [641, 351] width 375 height 22
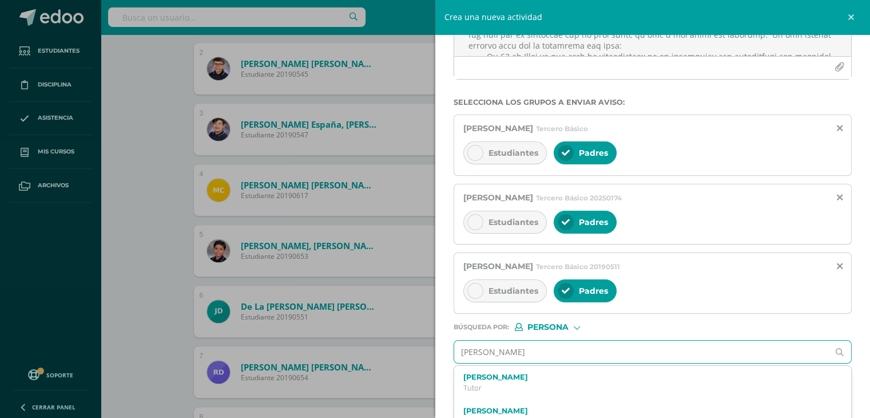
type input "marco andre gil"
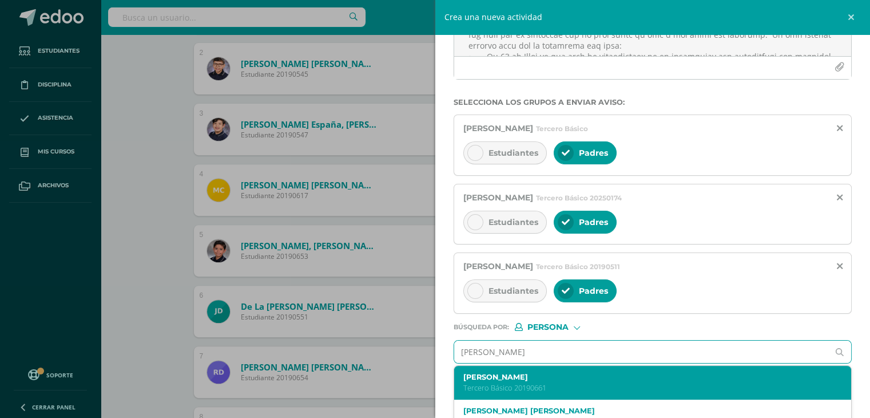
click at [544, 383] on p "Tercero Básico 20190661" at bounding box center [645, 388] width 362 height 10
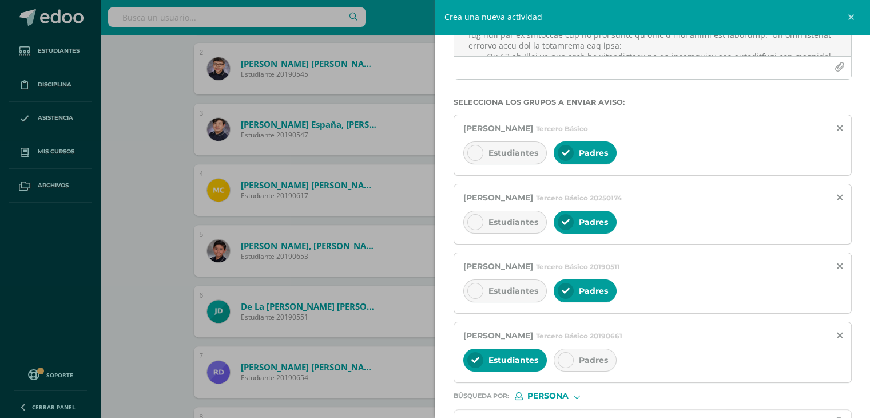
click at [568, 358] on icon at bounding box center [566, 360] width 8 height 8
click at [501, 357] on span "Estudiantes" at bounding box center [514, 360] width 50 height 10
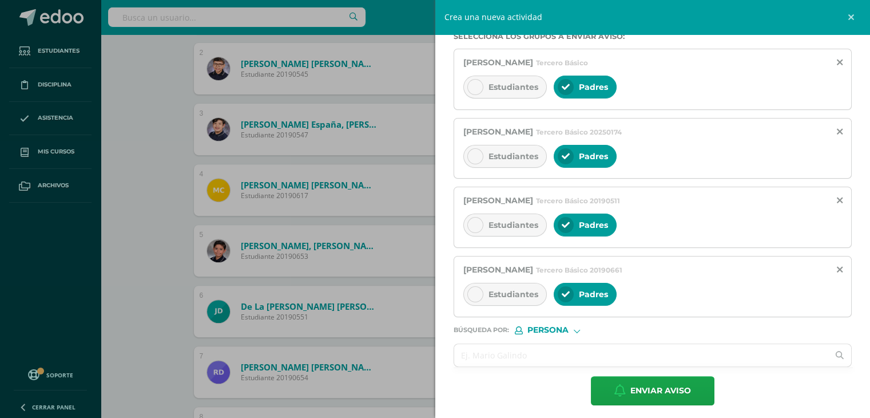
scroll to position [213, 0]
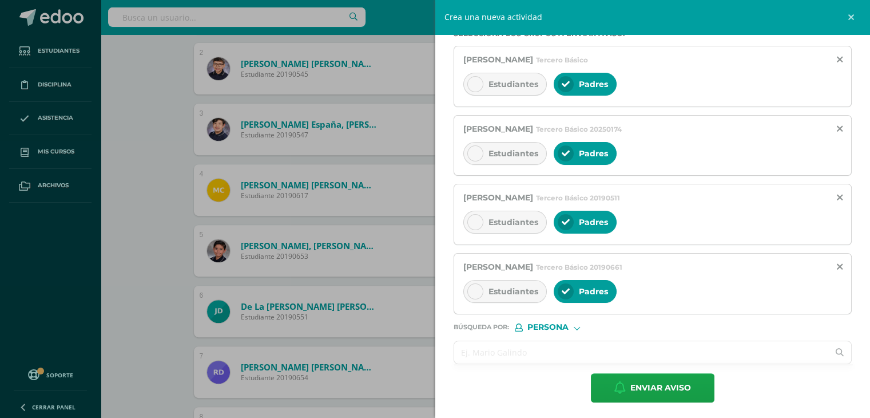
click at [524, 344] on input "text" at bounding box center [641, 352] width 375 height 22
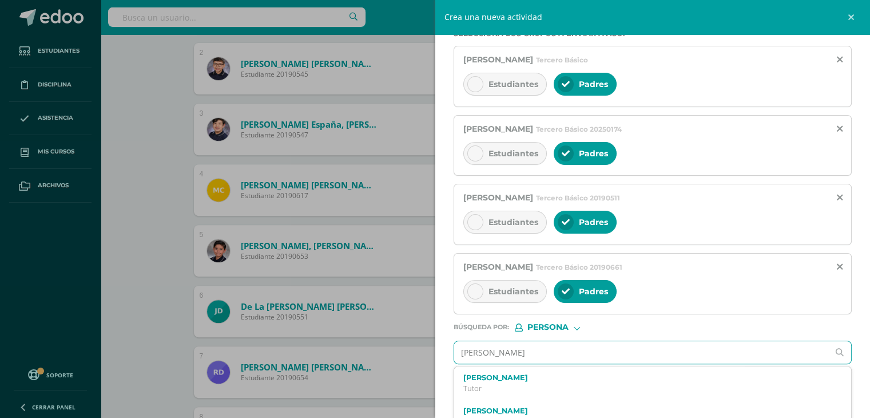
type input "Diego enrique gonzale"
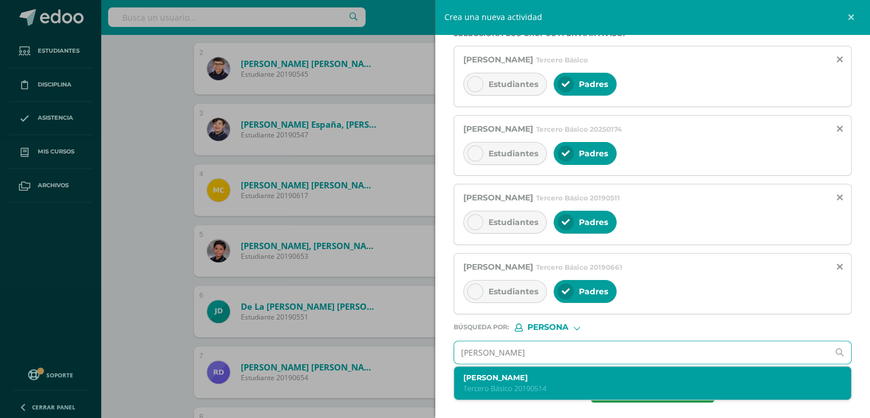
click at [551, 379] on div "Diego Enrique González Castillo Tercero Básico 20190514" at bounding box center [645, 383] width 362 height 20
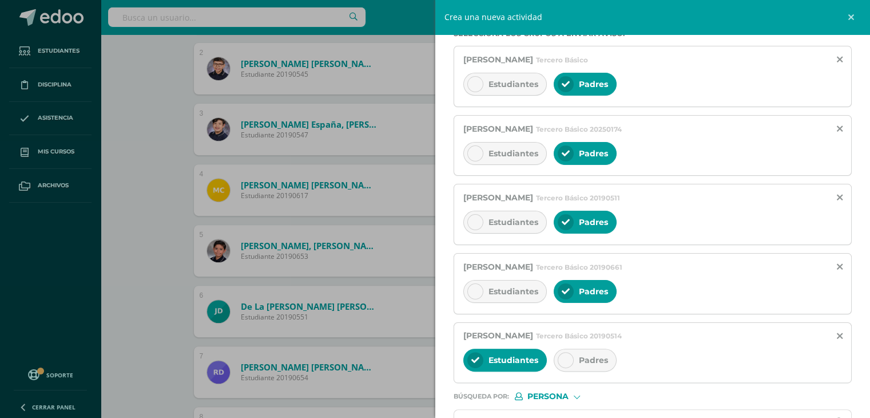
click at [571, 358] on div at bounding box center [566, 360] width 16 height 16
click at [506, 356] on span "Estudiantes" at bounding box center [514, 360] width 50 height 10
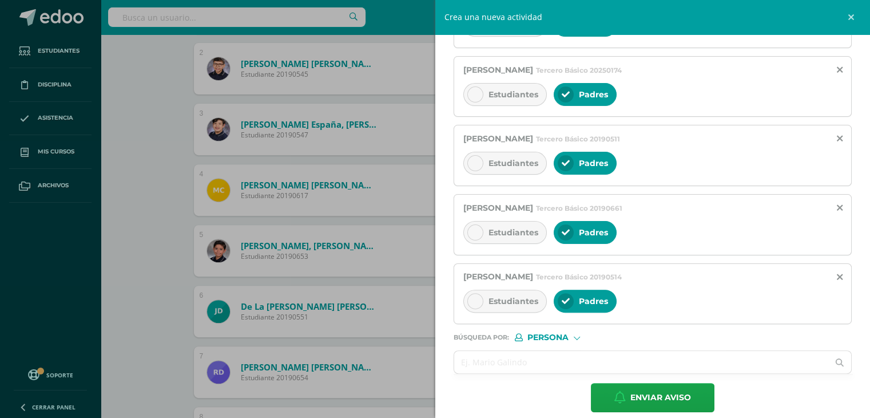
scroll to position [282, 0]
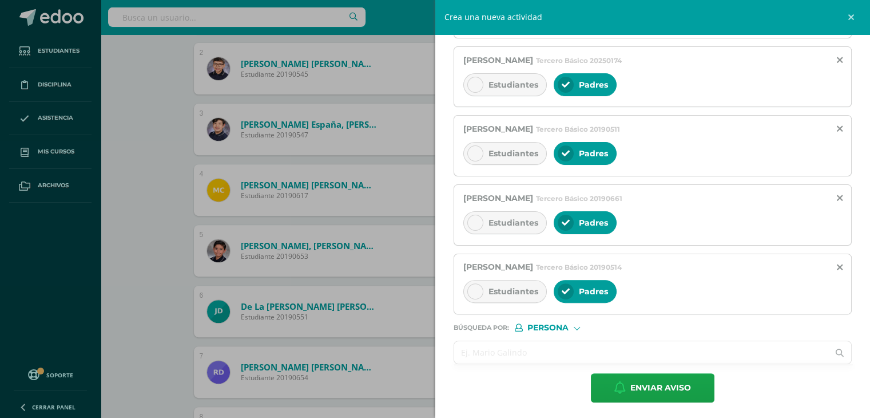
click at [538, 340] on div at bounding box center [653, 351] width 399 height 23
click at [515, 346] on input "text" at bounding box center [641, 352] width 375 height 22
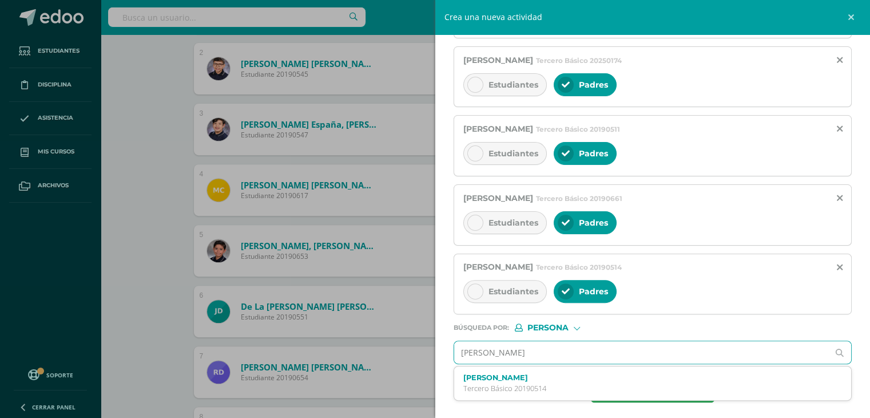
type input "helena victoria hernandez"
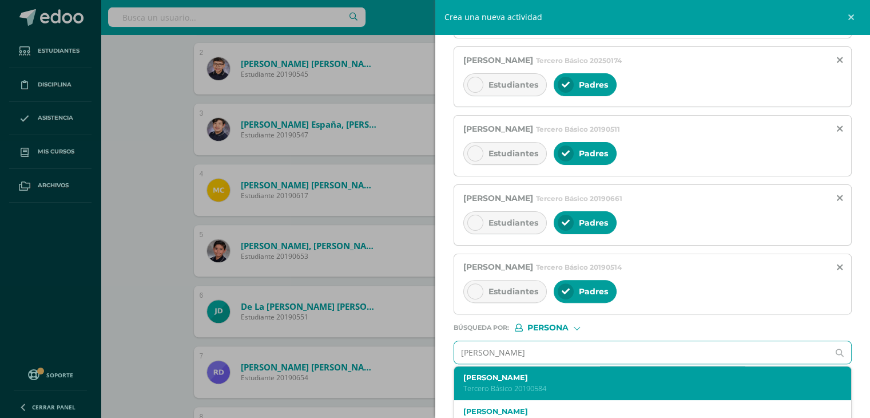
click at [575, 373] on label "Helena Victoria Hernández Argueta" at bounding box center [645, 377] width 362 height 9
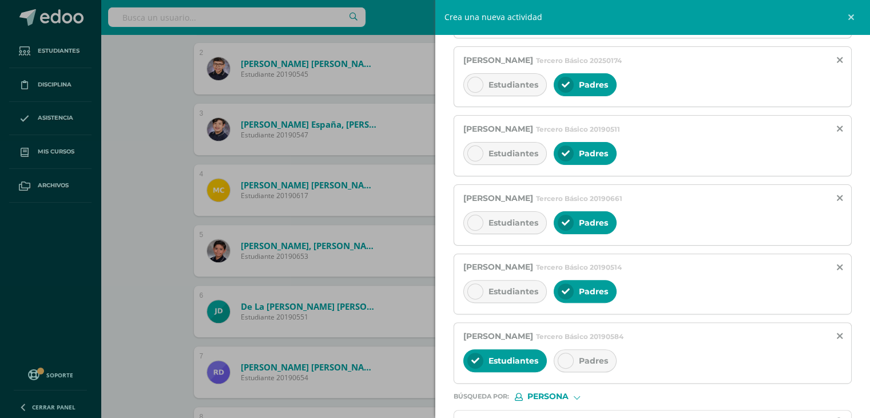
click at [571, 351] on div "Padres" at bounding box center [585, 360] width 63 height 23
click at [498, 351] on div "Estudiantes" at bounding box center [506, 360] width 84 height 23
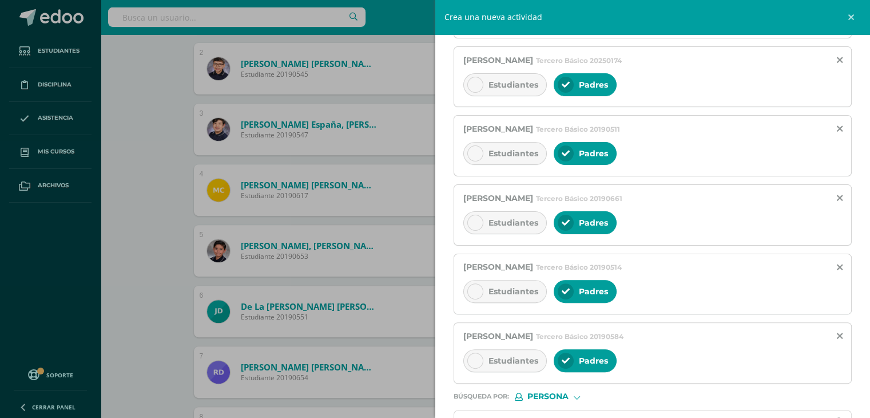
scroll to position [350, 0]
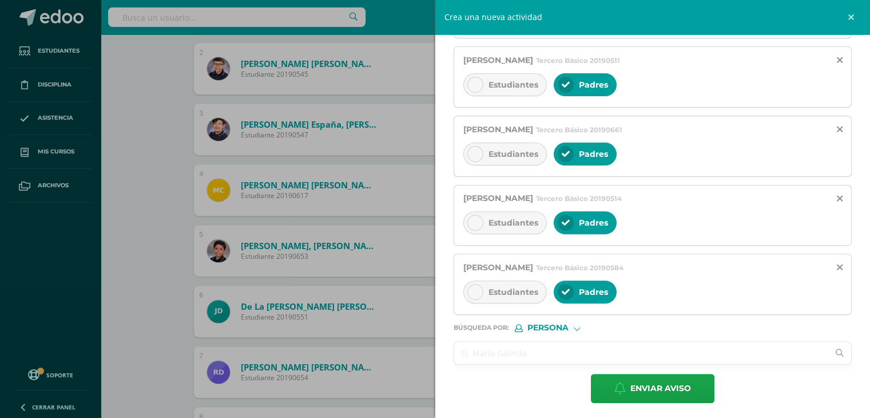
click at [489, 350] on input "text" at bounding box center [641, 353] width 375 height 22
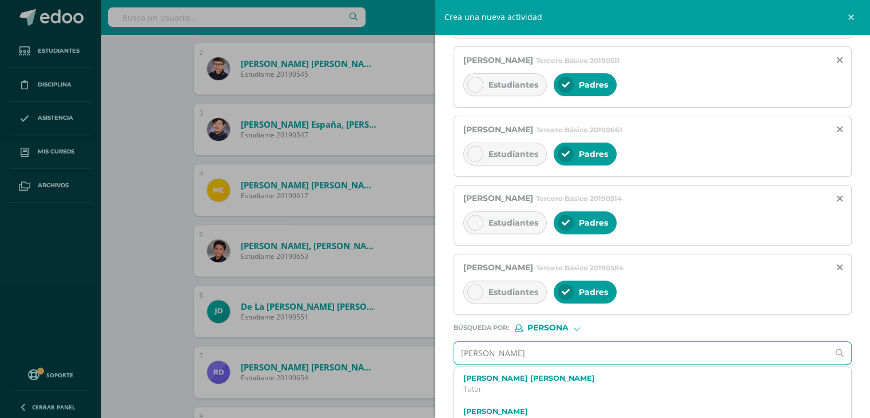
type input "Maria isabel lopez"
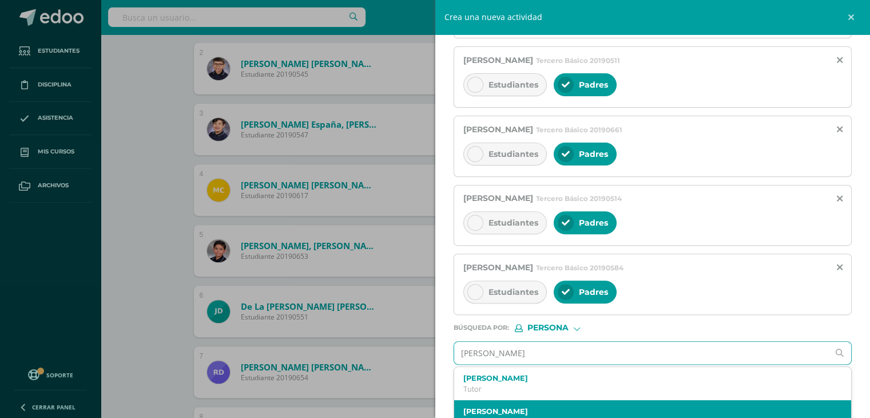
click at [523, 408] on label "María Isabel López Reyna" at bounding box center [645, 411] width 362 height 9
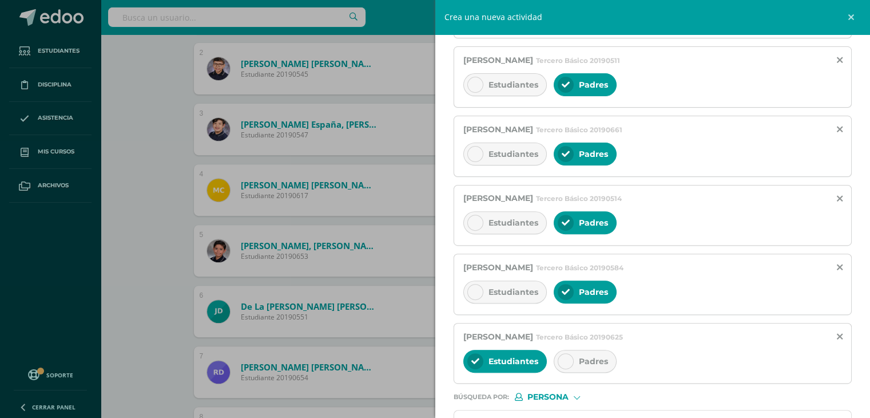
click at [572, 360] on div at bounding box center [566, 361] width 16 height 16
click at [499, 359] on span "Estudiantes" at bounding box center [514, 361] width 50 height 10
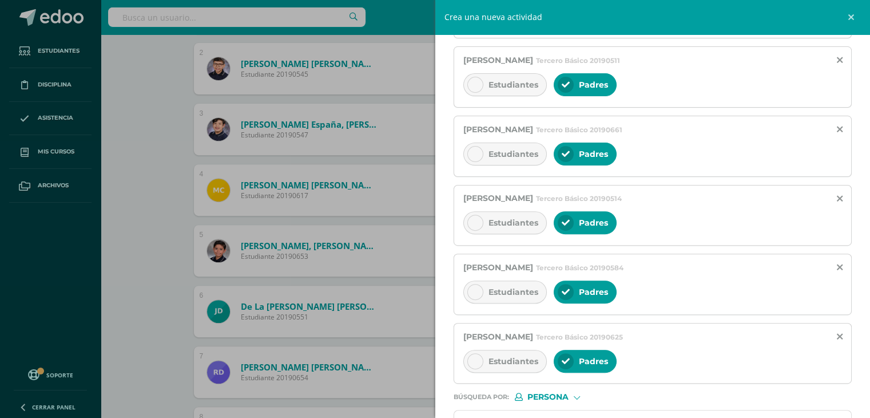
scroll to position [419, 0]
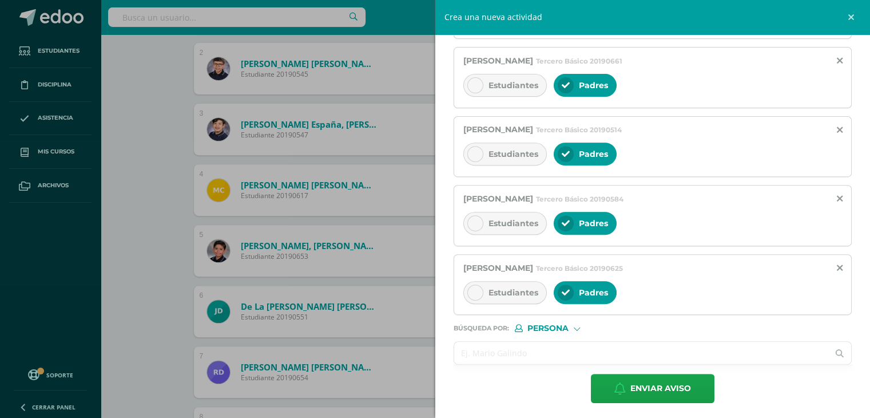
click at [482, 342] on input "text" at bounding box center [641, 353] width 375 height 22
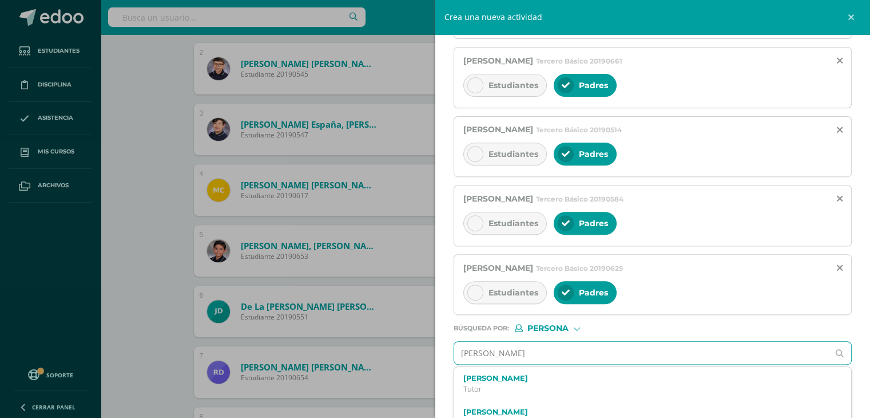
type input "sebastian morales mejia"
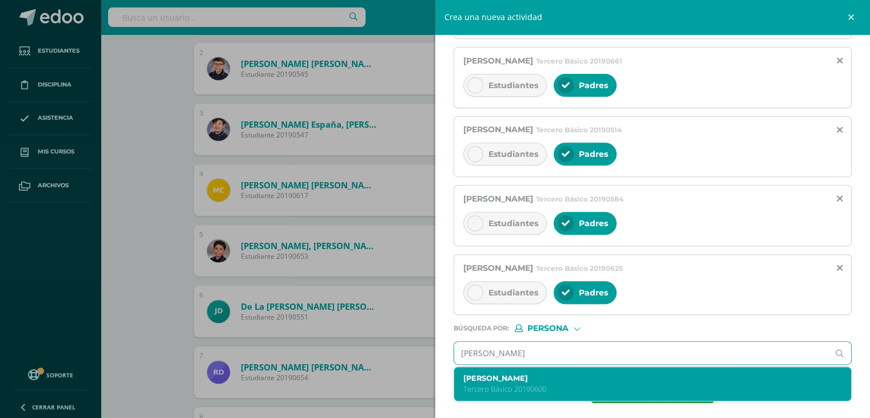
click at [538, 379] on div "Sebastián Morales Mejía Tercero Básico 20190600" at bounding box center [645, 384] width 362 height 20
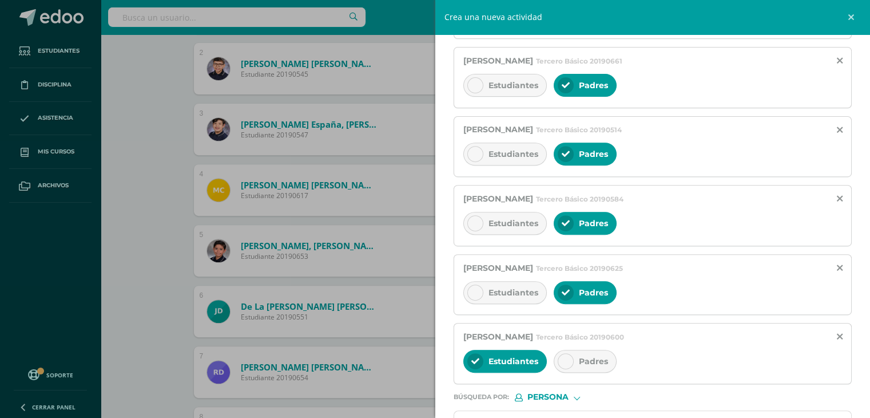
click at [581, 363] on div "Padres" at bounding box center [585, 361] width 63 height 23
click at [512, 357] on span "Estudiantes" at bounding box center [514, 361] width 50 height 10
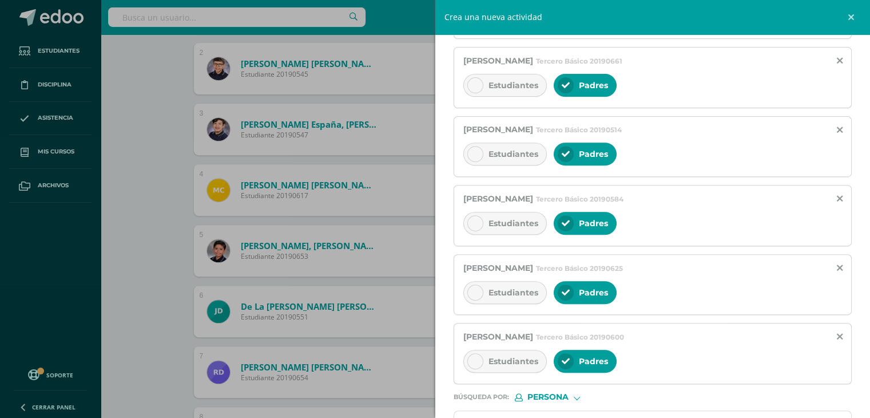
scroll to position [488, 0]
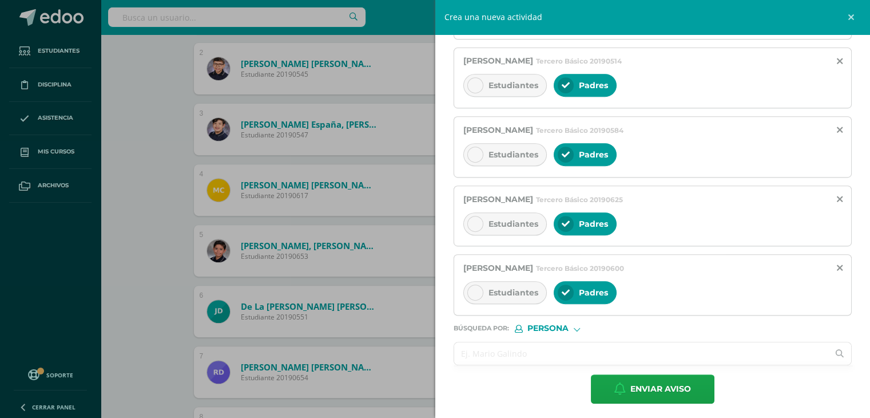
click at [509, 351] on input "text" at bounding box center [641, 353] width 375 height 22
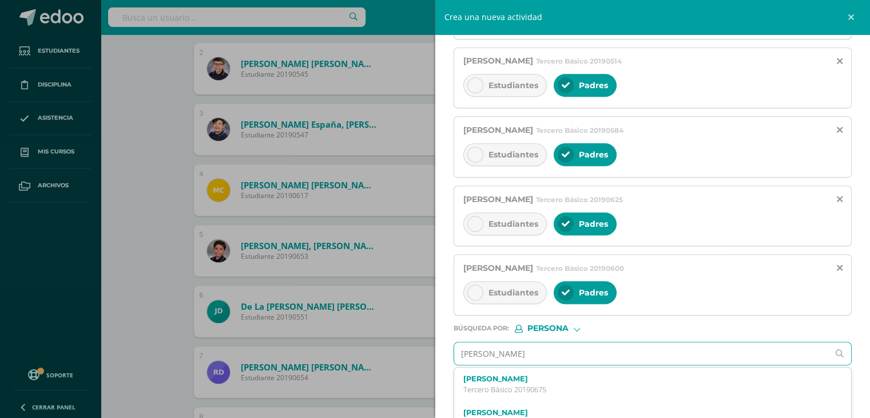
type input "Allan rodrigo"
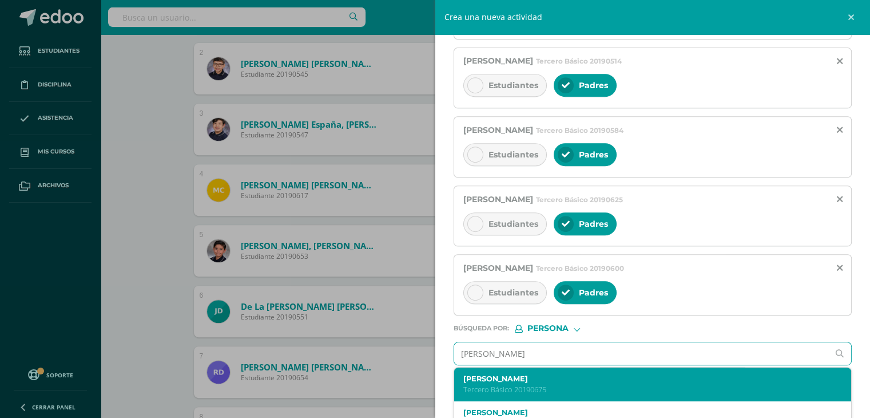
click at [561, 385] on p "Tercero Básico 20190675" at bounding box center [645, 390] width 362 height 10
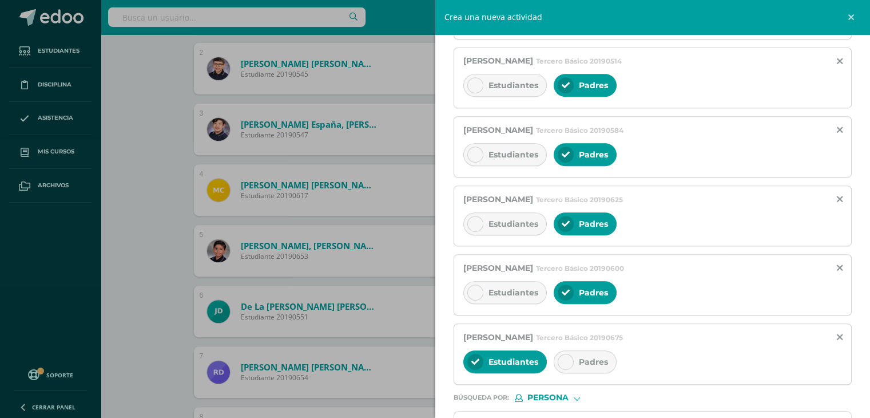
click at [572, 358] on div at bounding box center [566, 362] width 16 height 16
click at [522, 357] on span "Estudiantes" at bounding box center [514, 362] width 50 height 10
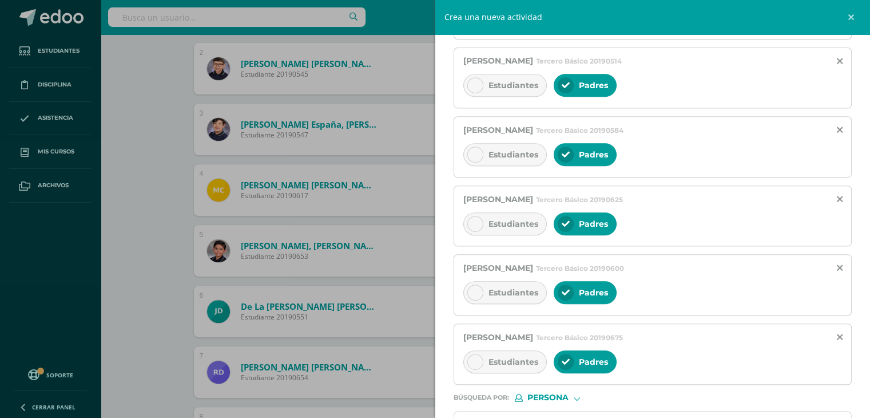
scroll to position [556, 0]
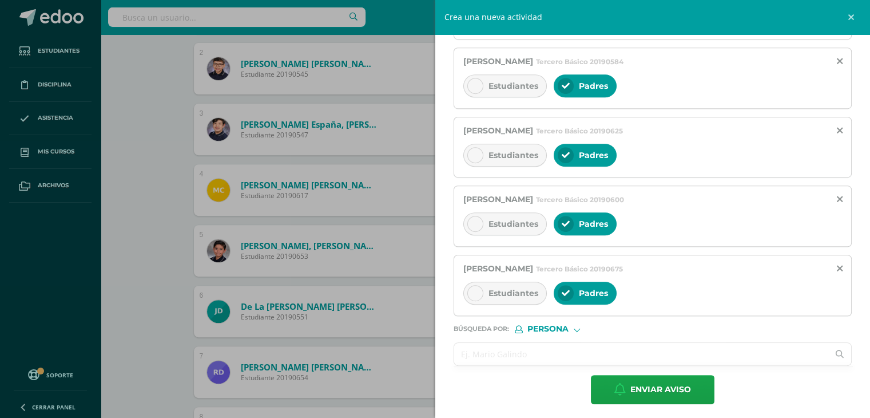
click at [492, 356] on input "text" at bounding box center [641, 354] width 375 height 22
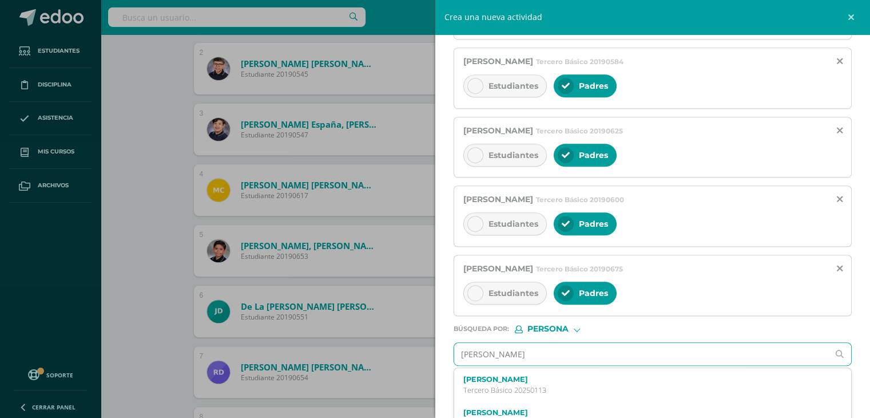
type input "Gerardo Elian Pineda"
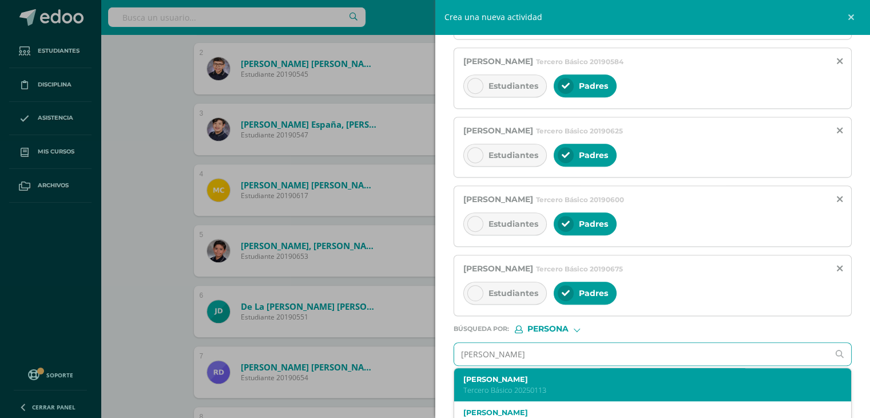
click at [533, 369] on div "GERARDO ELIAN PINEDA AGUILAR Tercero Básico 20250113" at bounding box center [653, 385] width 398 height 34
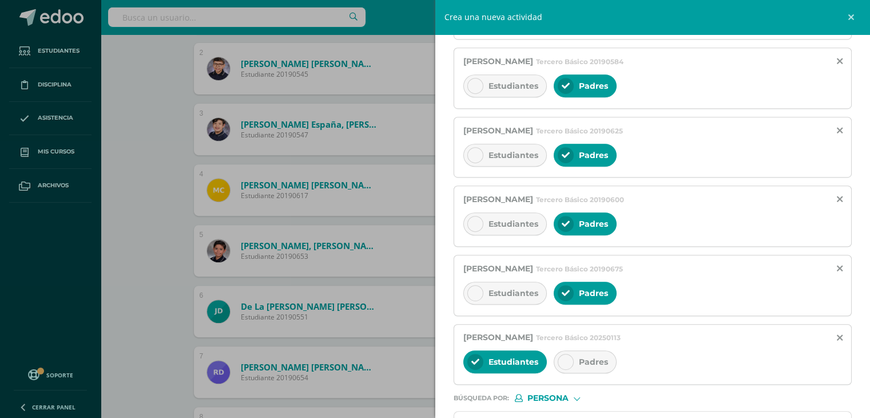
click at [560, 354] on div at bounding box center [566, 362] width 16 height 16
click at [517, 357] on span "Estudiantes" at bounding box center [514, 362] width 50 height 10
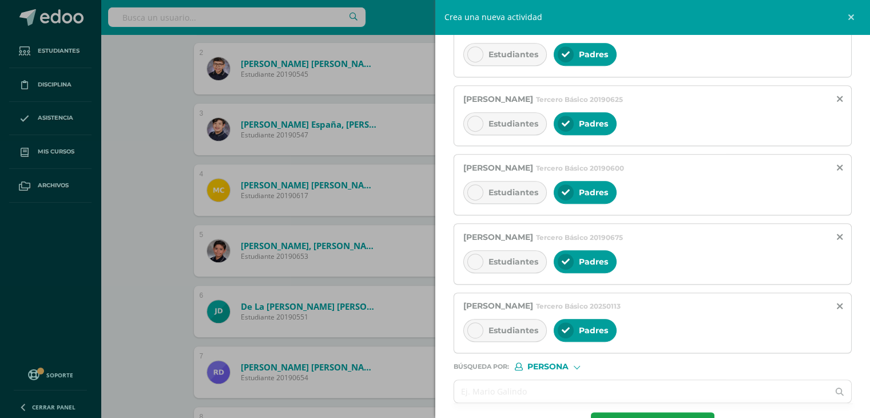
scroll to position [625, 0]
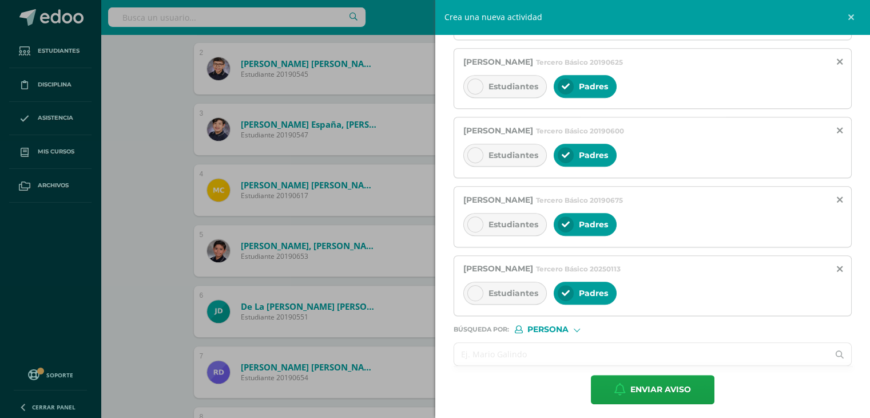
click at [545, 344] on input "text" at bounding box center [641, 354] width 375 height 22
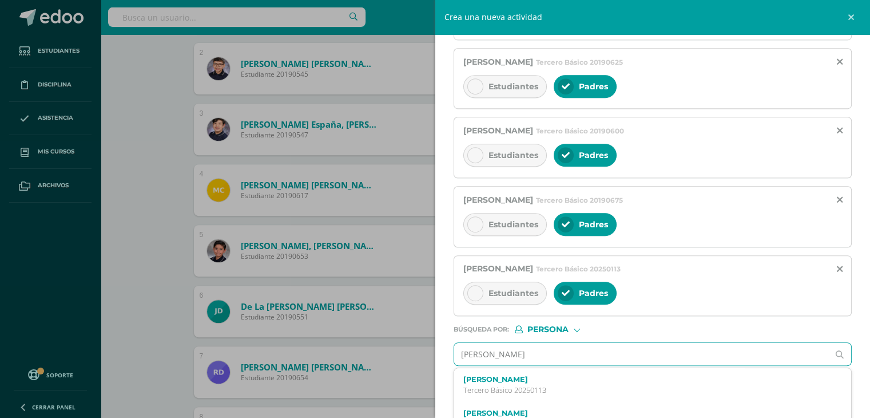
type input "Hector adrian ramirez"
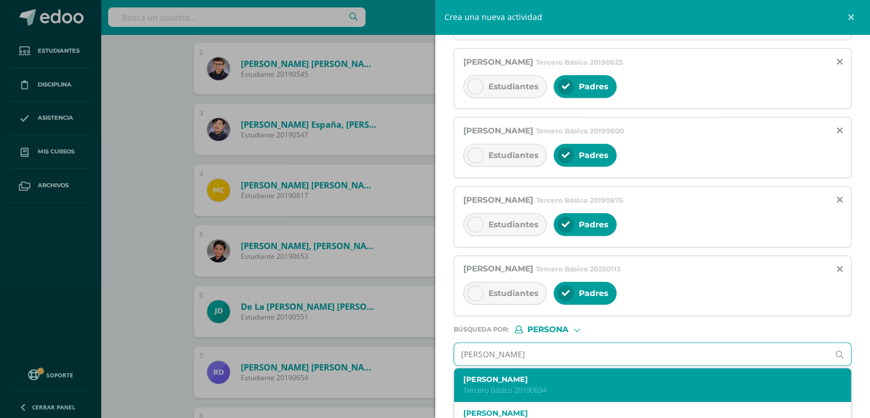
click at [569, 385] on p "Tercero Básico 20190634" at bounding box center [645, 390] width 362 height 10
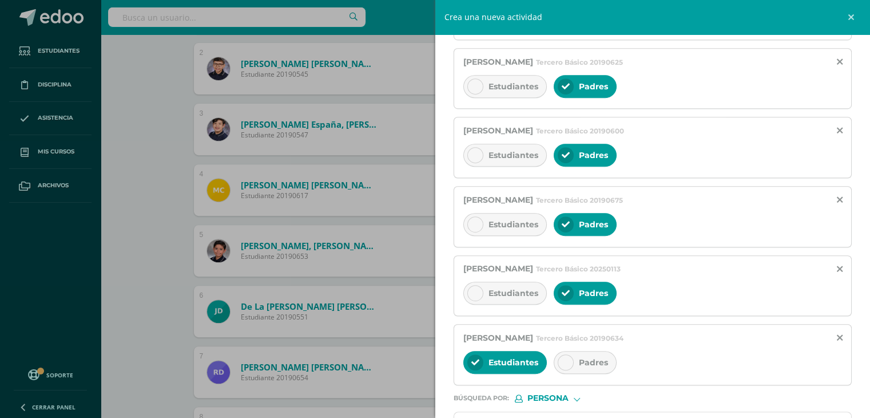
click at [569, 362] on div at bounding box center [566, 362] width 16 height 16
click at [509, 357] on span "Estudiantes" at bounding box center [514, 362] width 50 height 10
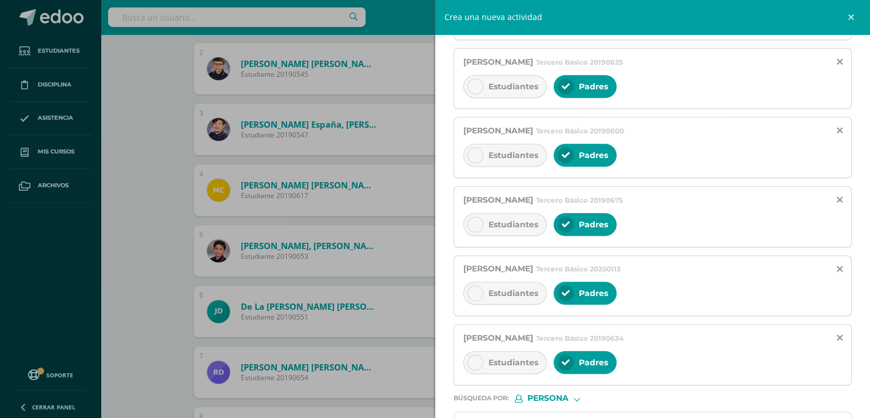
scroll to position [694, 0]
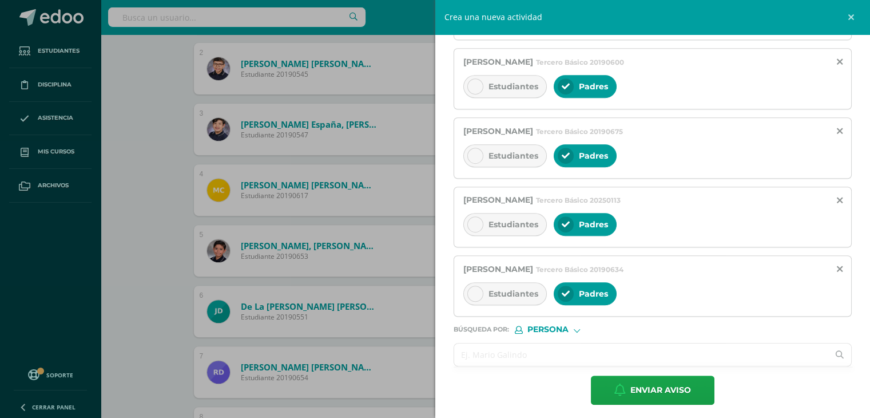
click at [561, 347] on input "text" at bounding box center [641, 354] width 375 height 22
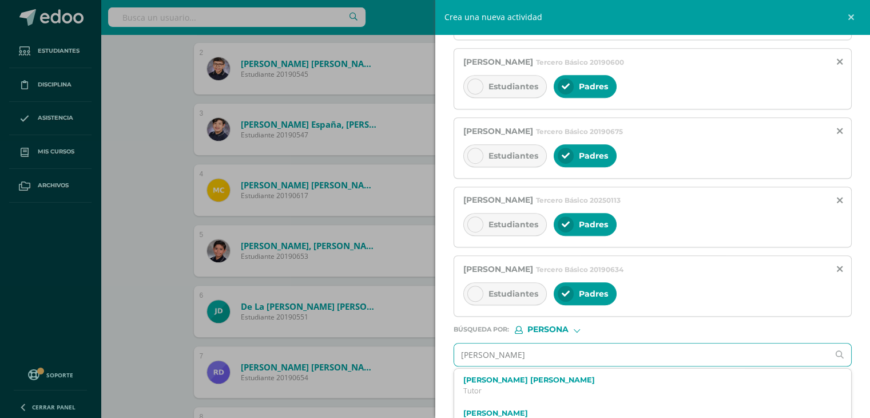
type input "Mariana Isabel Reyes"
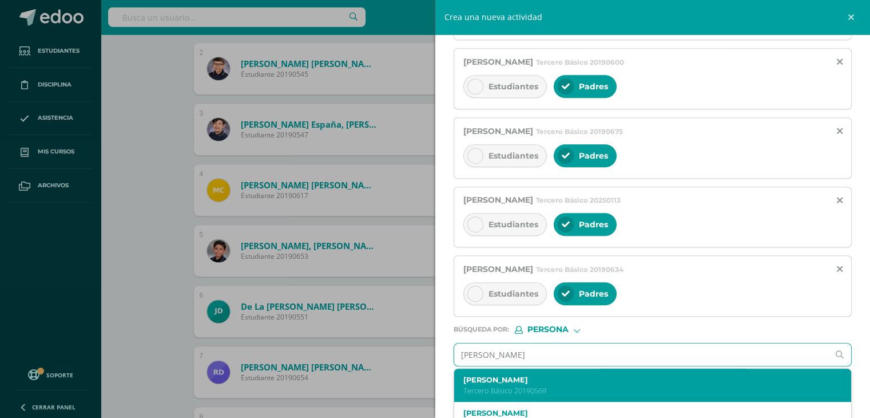
click at [566, 378] on label "Mariana Isabel Reyes García" at bounding box center [645, 379] width 362 height 9
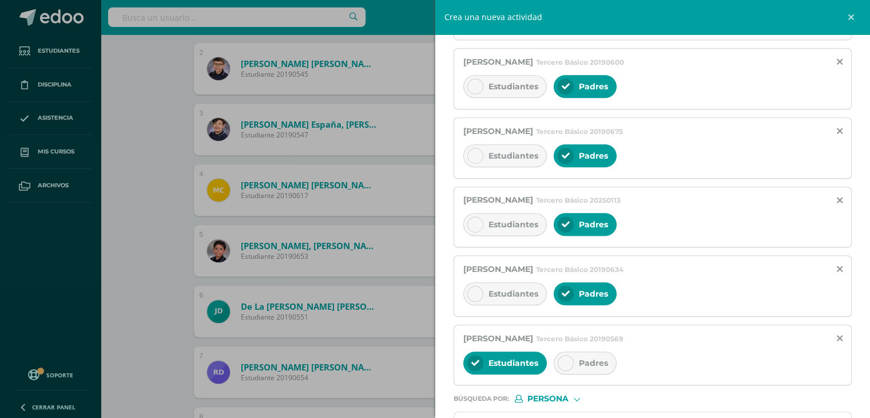
click at [579, 358] on span "Padres" at bounding box center [593, 363] width 29 height 10
click at [513, 358] on span "Estudiantes" at bounding box center [514, 363] width 50 height 10
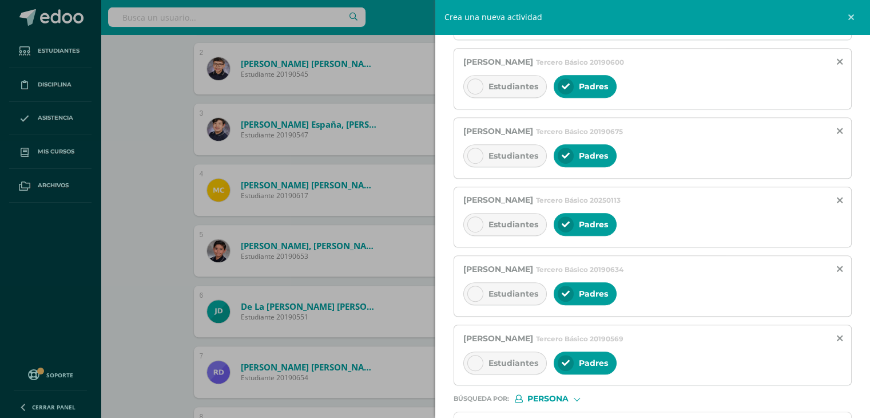
scroll to position [762, 0]
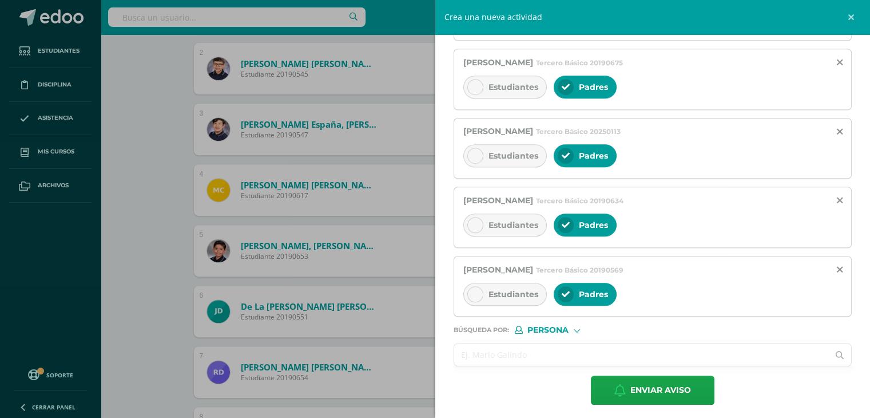
click at [548, 344] on input "text" at bounding box center [641, 354] width 375 height 22
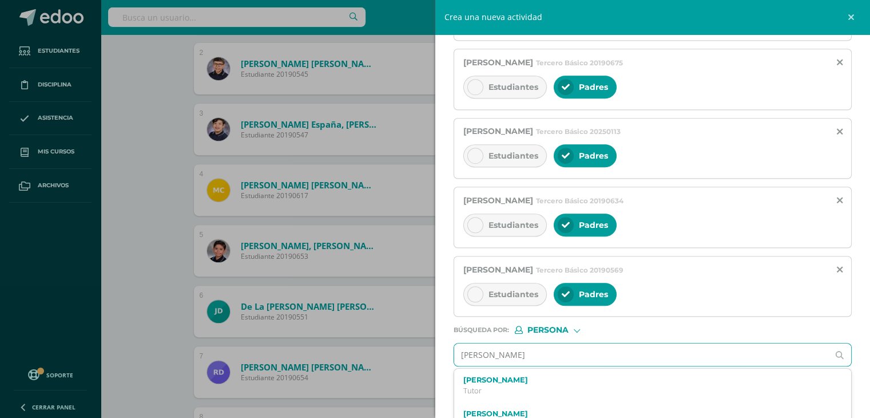
type input "arleth"
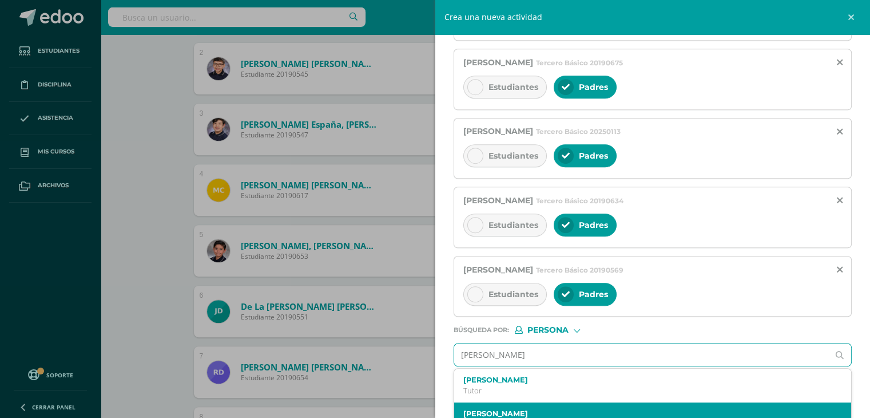
click at [580, 402] on div "Arleth Ximena Rodríguez Aguilar Tercero Básico 20190531" at bounding box center [653, 419] width 398 height 34
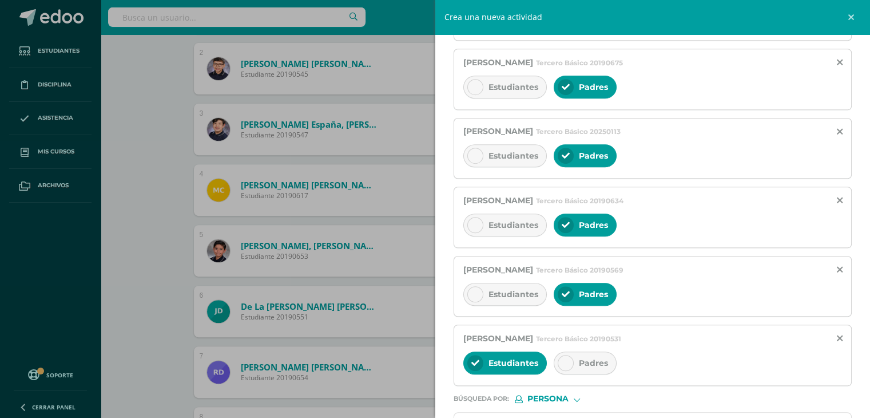
click at [579, 359] on span "Padres" at bounding box center [593, 363] width 29 height 10
click at [508, 361] on span "Estudiantes" at bounding box center [514, 363] width 50 height 10
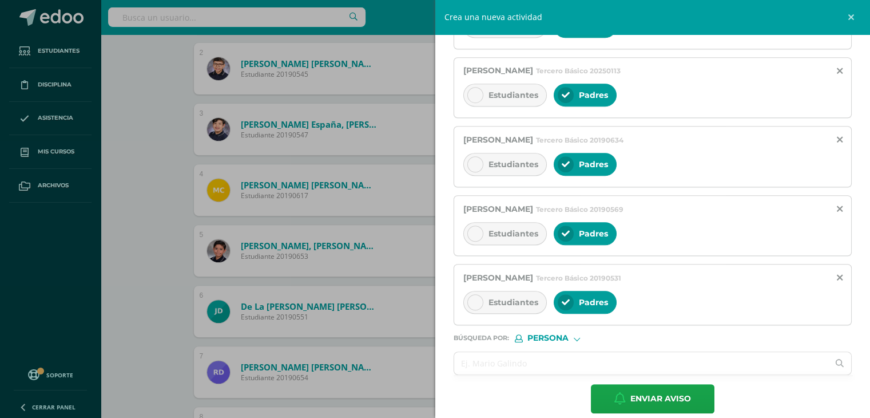
scroll to position [831, 0]
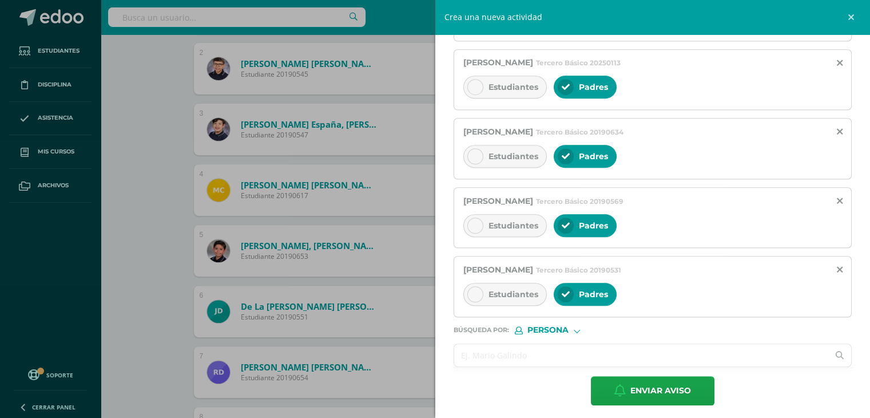
click at [493, 349] on input "text" at bounding box center [641, 355] width 375 height 22
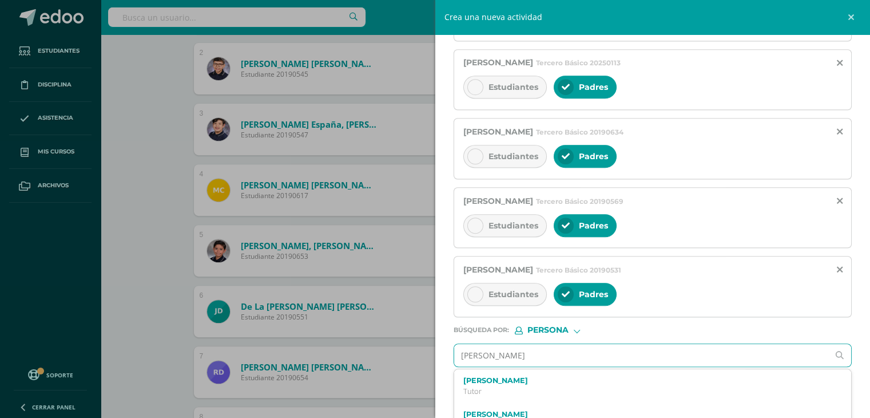
type input "Diego Andres villanueva"
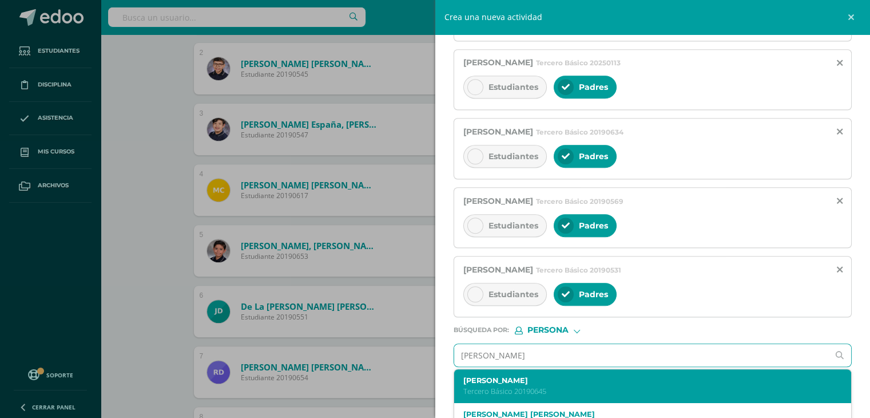
click at [530, 378] on label "Diego Andrés Villanueva Fuentes" at bounding box center [645, 380] width 362 height 9
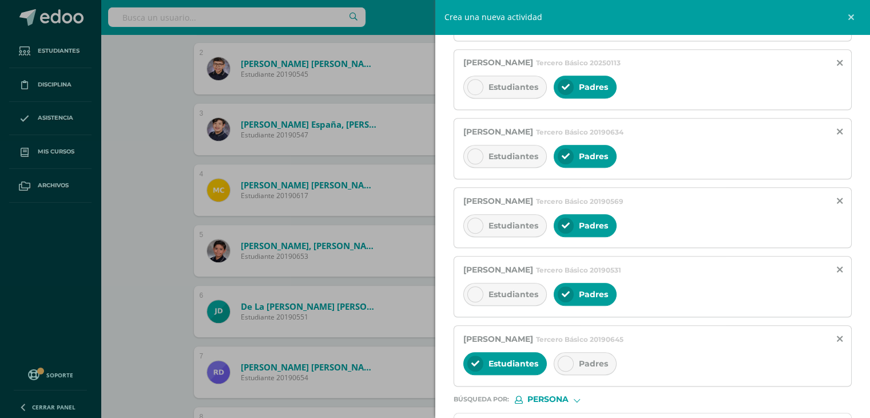
click at [570, 355] on div at bounding box center [566, 363] width 16 height 16
click at [513, 358] on span "Estudiantes" at bounding box center [514, 363] width 50 height 10
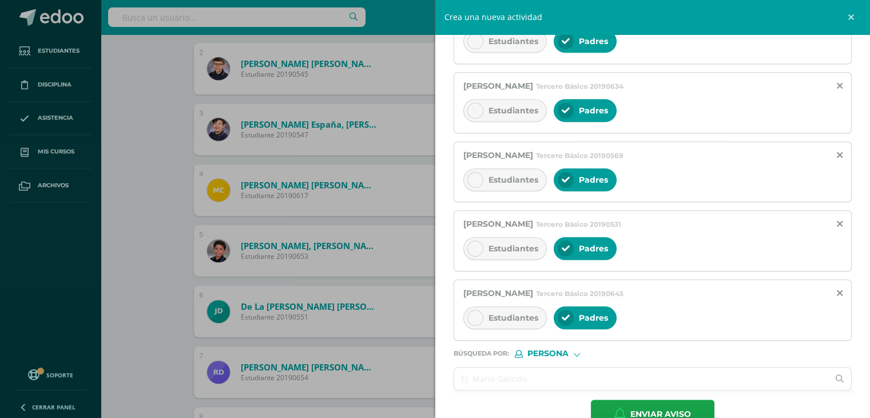
scroll to position [900, 0]
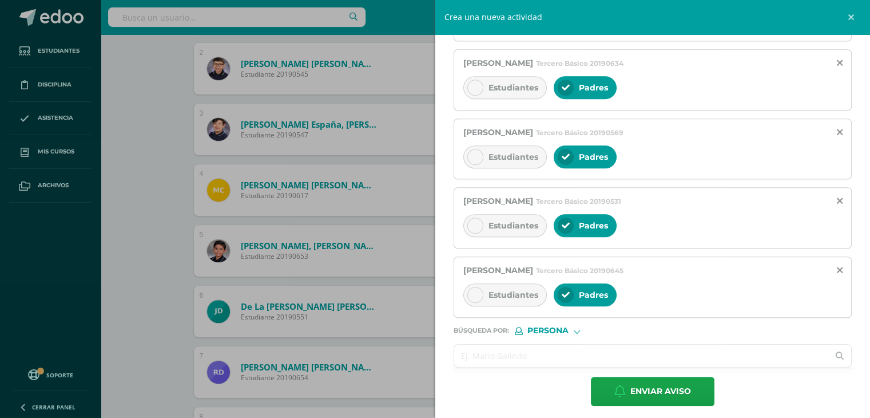
click at [540, 355] on input "text" at bounding box center [641, 355] width 375 height 22
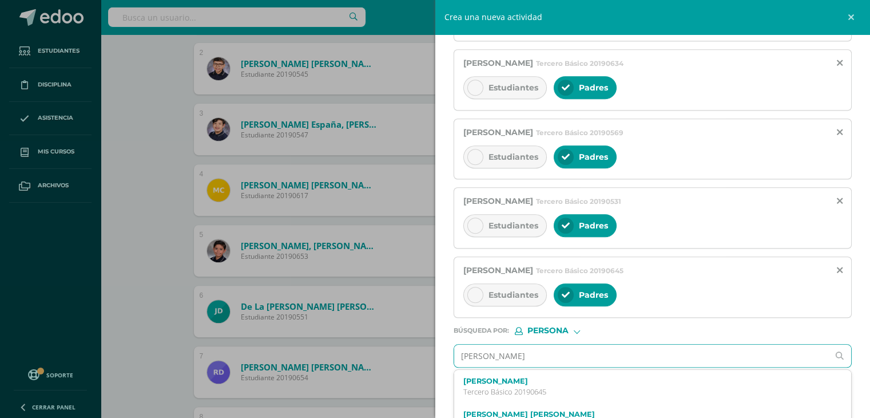
type input "javier fernando villatoro"
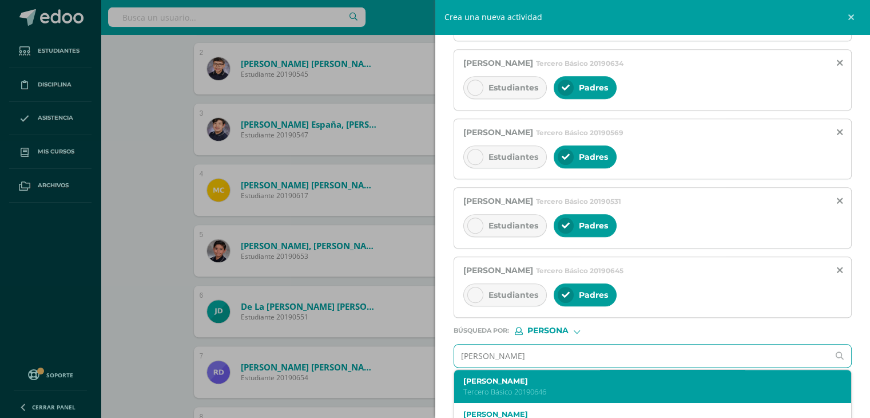
click at [579, 387] on p "Tercero Básico 20190646" at bounding box center [645, 392] width 362 height 10
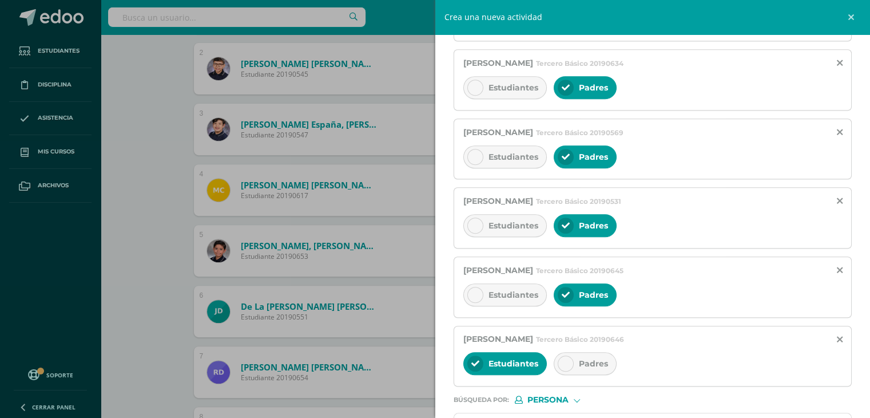
click at [572, 365] on div "Padres" at bounding box center [585, 363] width 63 height 23
click at [514, 361] on span "Estudiantes" at bounding box center [514, 363] width 50 height 10
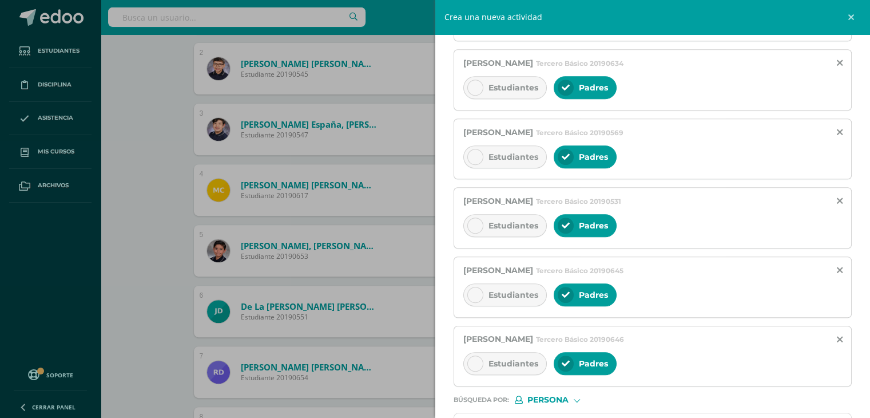
scroll to position [968, 0]
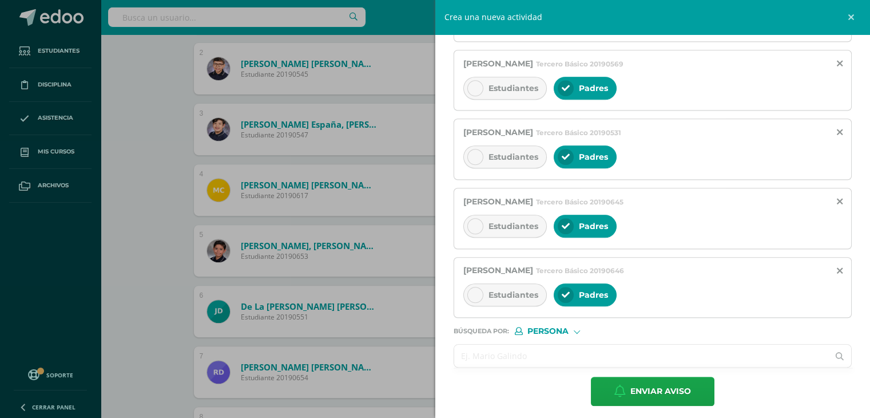
click at [492, 354] on input "text" at bounding box center [641, 355] width 375 height 22
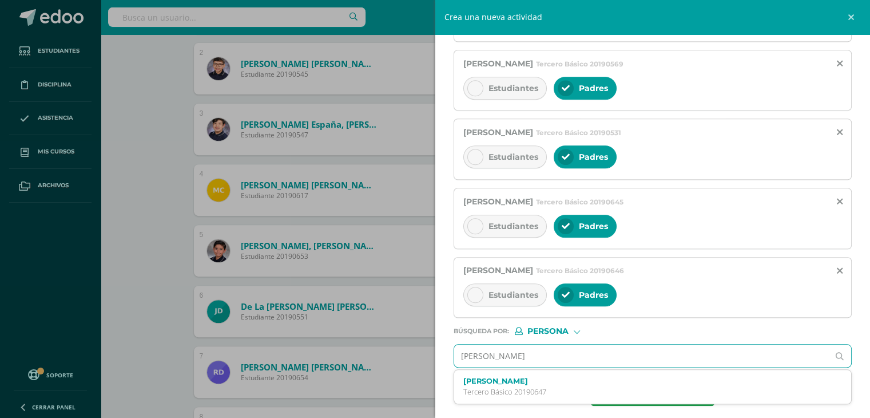
type input "diego javier xitumul"
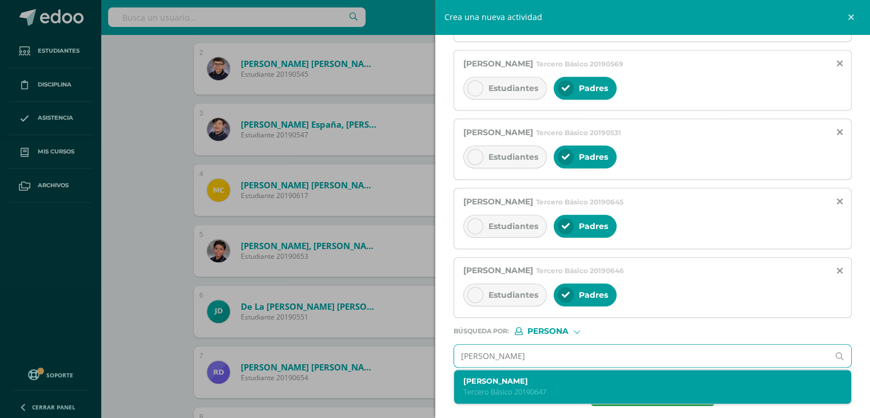
click at [530, 387] on p "Tercero Básico 20190647" at bounding box center [645, 392] width 362 height 10
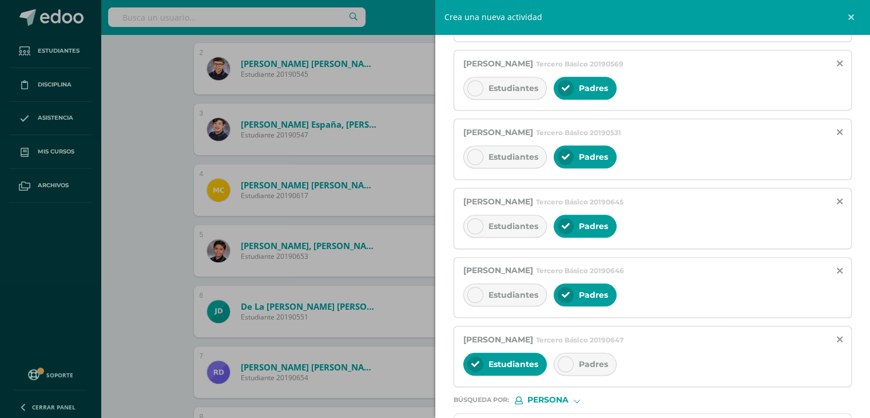
click at [573, 360] on div "Padres" at bounding box center [585, 364] width 63 height 23
click at [516, 359] on span "Estudiantes" at bounding box center [514, 364] width 50 height 10
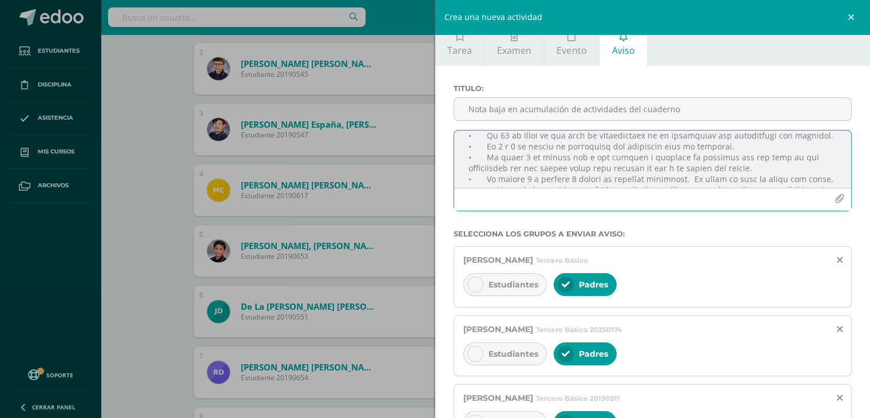
scroll to position [56, 0]
click at [761, 153] on textarea at bounding box center [653, 158] width 398 height 57
click at [538, 168] on textarea at bounding box center [653, 158] width 398 height 57
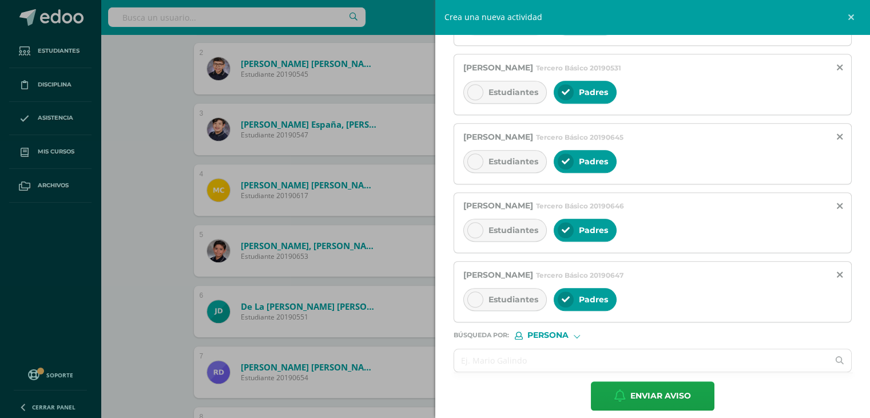
scroll to position [1037, 0]
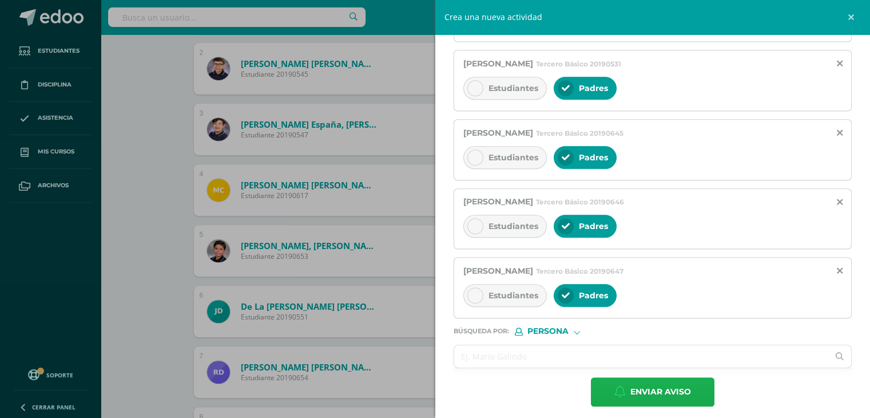
type textarea "Saludos queridos padres. Este mensaje es para informar la razón de la nota baja…"
click at [651, 382] on span "Enviar aviso" at bounding box center [661, 392] width 61 height 28
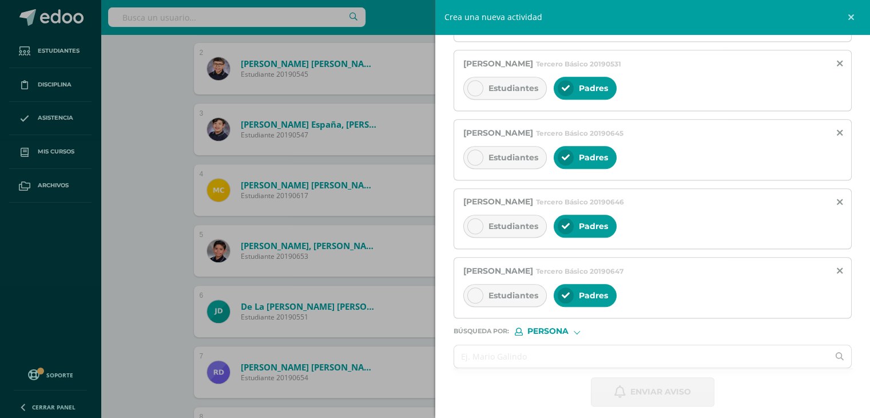
scroll to position [0, 0]
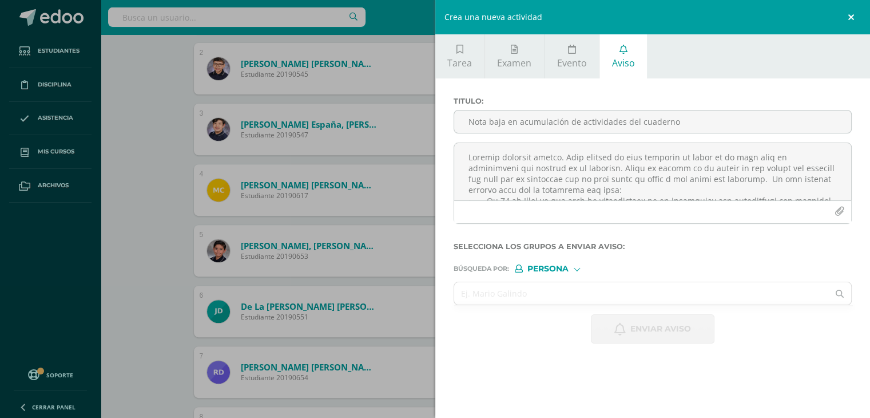
click at [853, 17] on link at bounding box center [853, 17] width 34 height 34
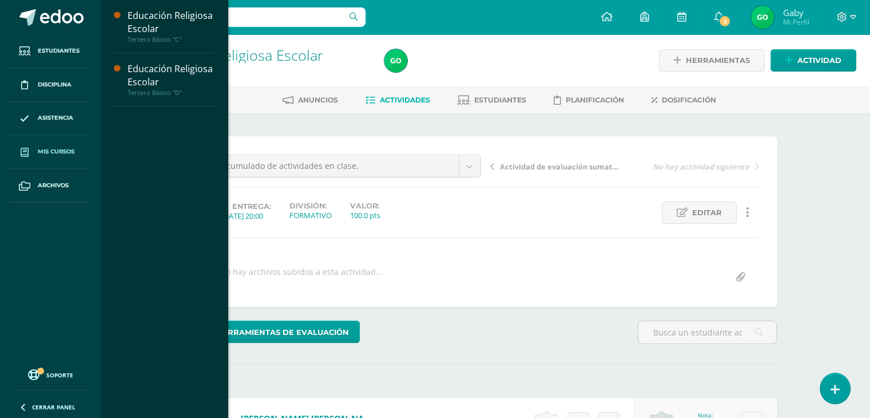
click at [51, 149] on span "Mis cursos" at bounding box center [56, 151] width 37 height 9
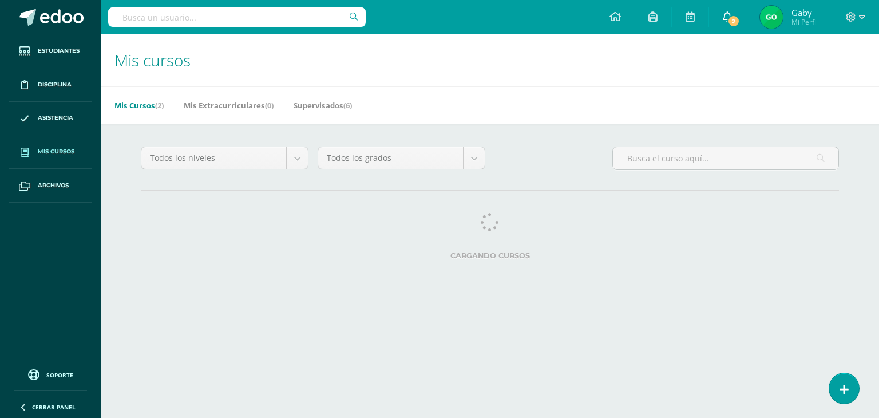
click at [729, 19] on span "2" at bounding box center [733, 21] width 13 height 13
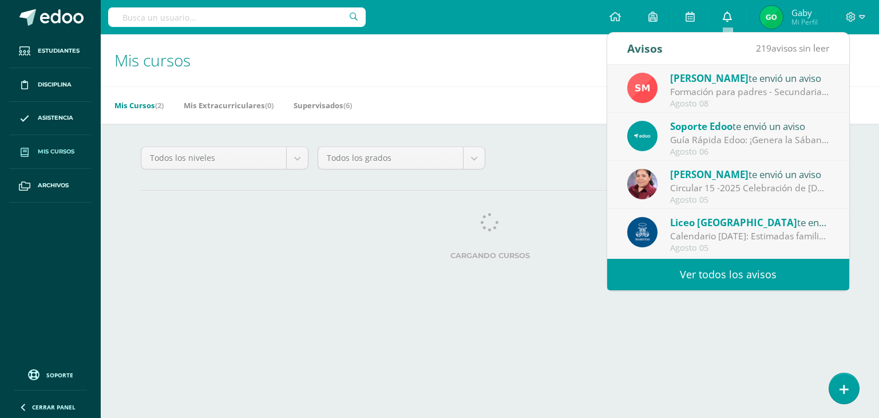
click at [729, 19] on icon at bounding box center [727, 16] width 9 height 10
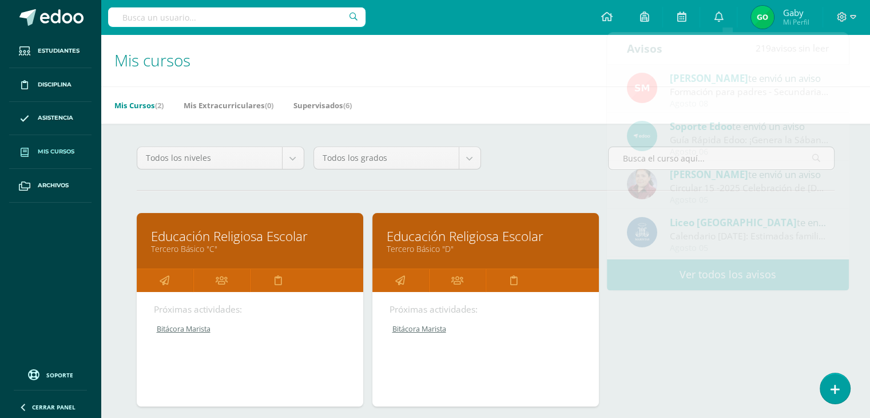
click at [542, 145] on div "Todos los niveles Todos los niveles Nuevo Ingreso Bachillerato Primaria Baja Pr…" at bounding box center [486, 312] width 744 height 377
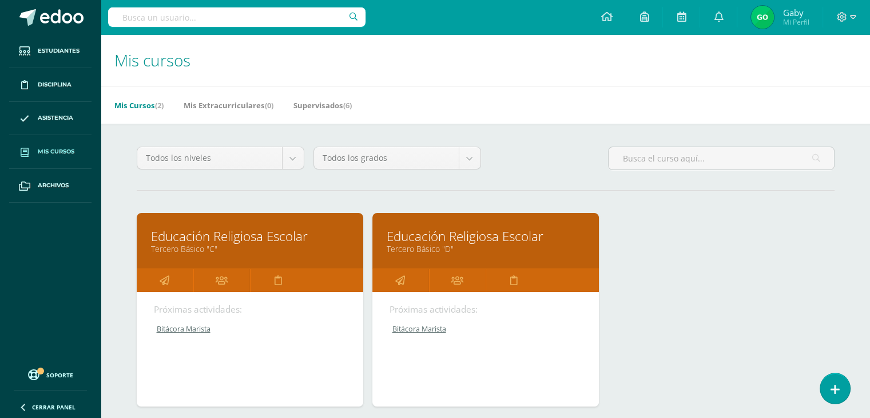
click at [223, 248] on link "Tercero Básico "C"" at bounding box center [250, 248] width 198 height 11
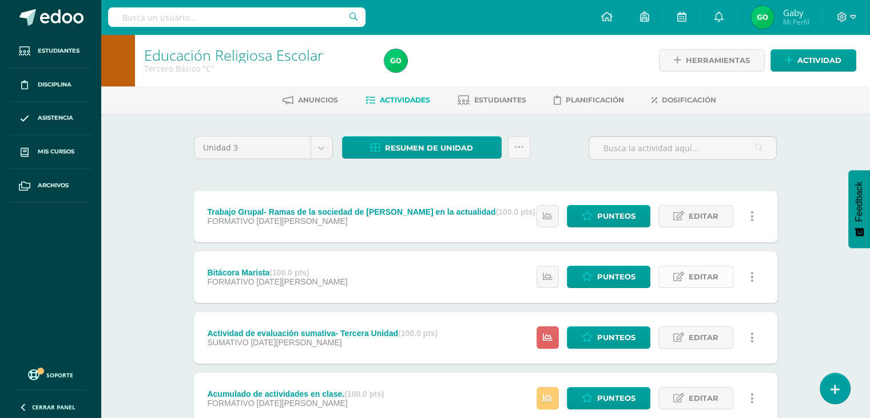
click at [714, 275] on span "Editar" at bounding box center [704, 276] width 30 height 21
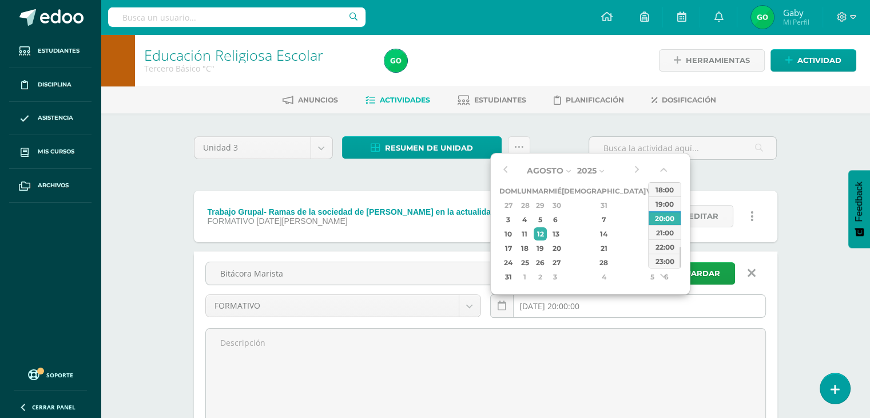
click at [549, 304] on input "[DATE] 20:00:00" at bounding box center [628, 306] width 275 height 22
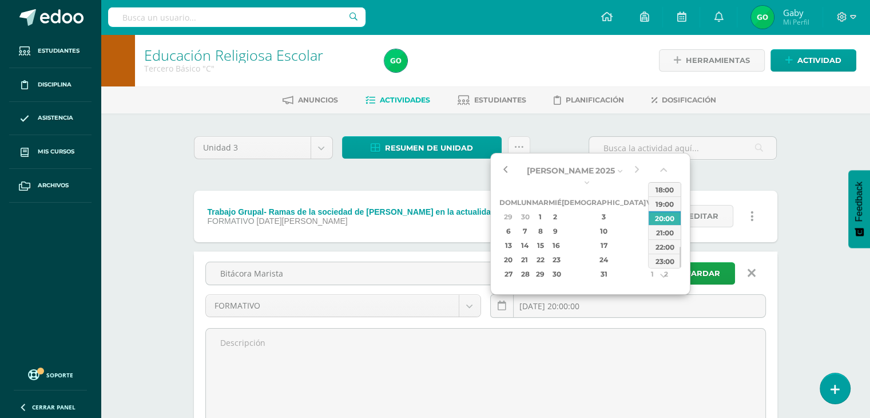
click at [506, 166] on button "button" at bounding box center [505, 170] width 11 height 17
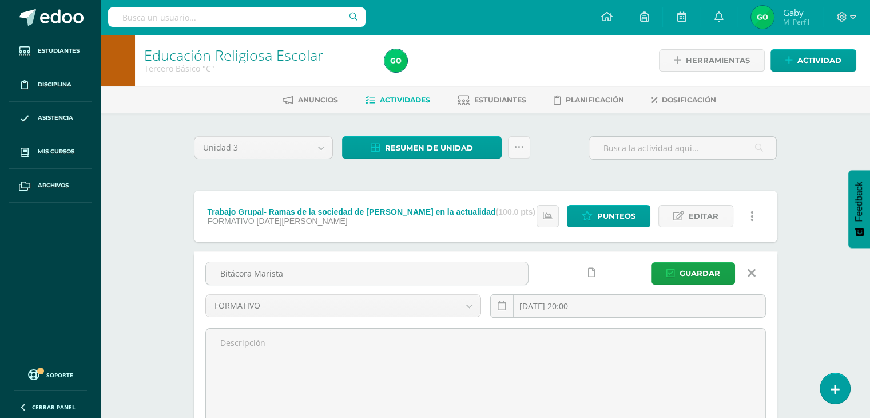
click at [797, 232] on div "Unidad 3 Unidad 1 Unidad 2 Unidad 3 Unidad 4 Resumen de unidad Descargar como H…" at bounding box center [485, 388] width 629 height 551
click at [552, 303] on input "2025-08-12 20:00" at bounding box center [628, 306] width 275 height 22
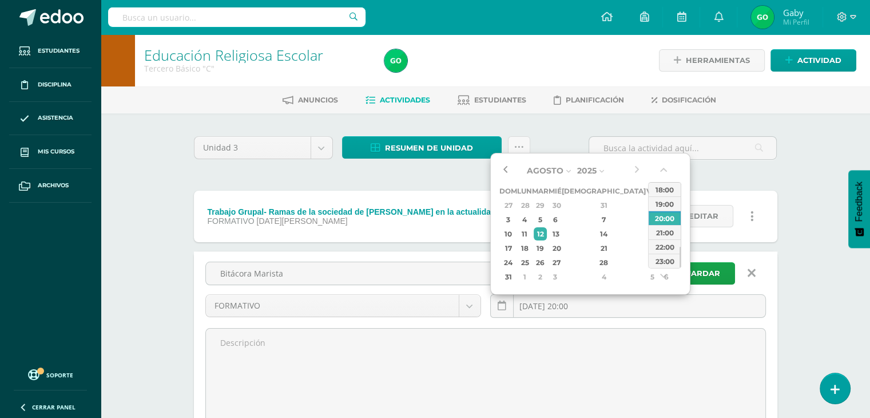
click at [504, 165] on button "button" at bounding box center [505, 170] width 11 height 17
click at [660, 224] on div "12" at bounding box center [666, 230] width 12 height 13
type input "2025-07-12 20:00"
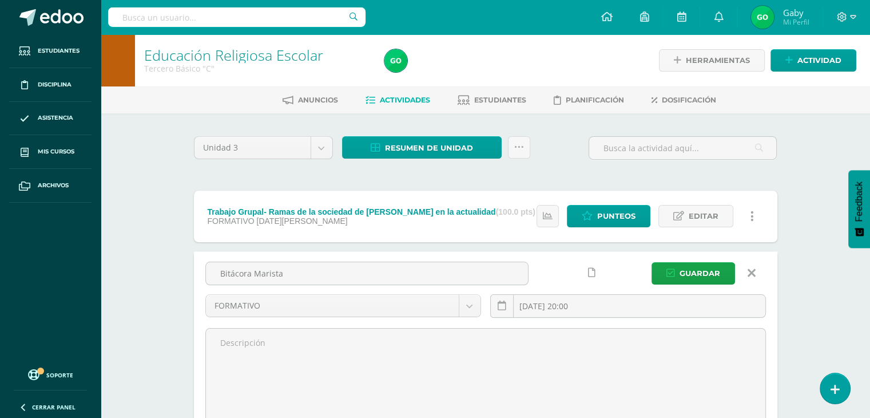
click at [797, 312] on div "Unidad 3 Unidad 1 Unidad 2 Unidad 3 Unidad 4 Resumen de unidad Descargar como H…" at bounding box center [485, 388] width 629 height 551
click at [696, 272] on span "Guardar" at bounding box center [700, 273] width 41 height 21
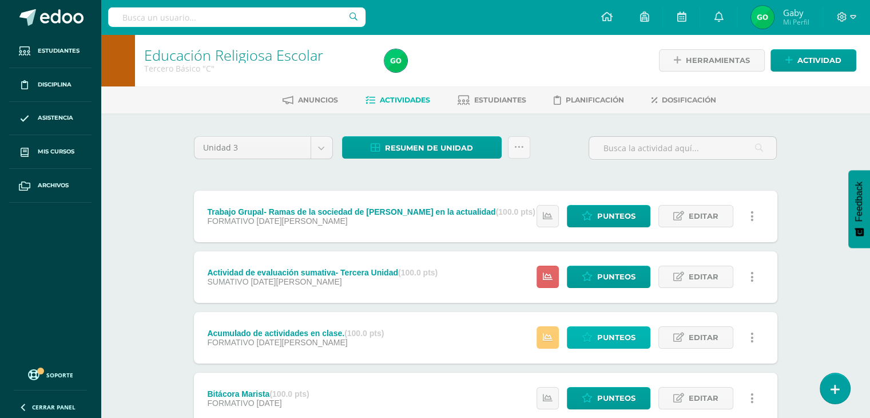
click at [613, 336] on span "Punteos" at bounding box center [616, 337] width 38 height 21
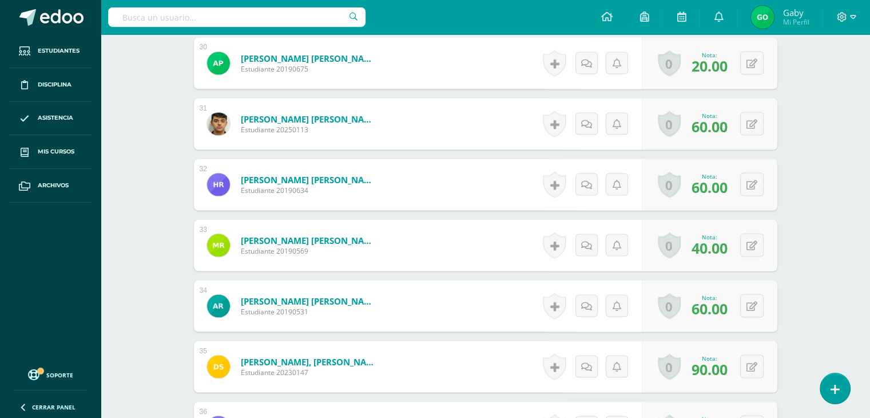
scroll to position [2120, 0]
click at [746, 371] on div "0 [GEOGRAPHIC_DATA] Logros obtenidos Aún no hay logros agregados Nota: 90.00" at bounding box center [717, 365] width 140 height 53
click at [759, 363] on icon at bounding box center [759, 366] width 11 height 10
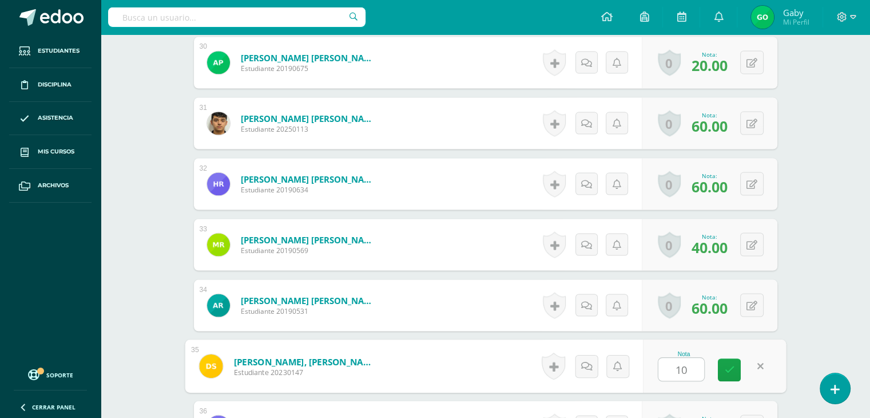
type input "100"
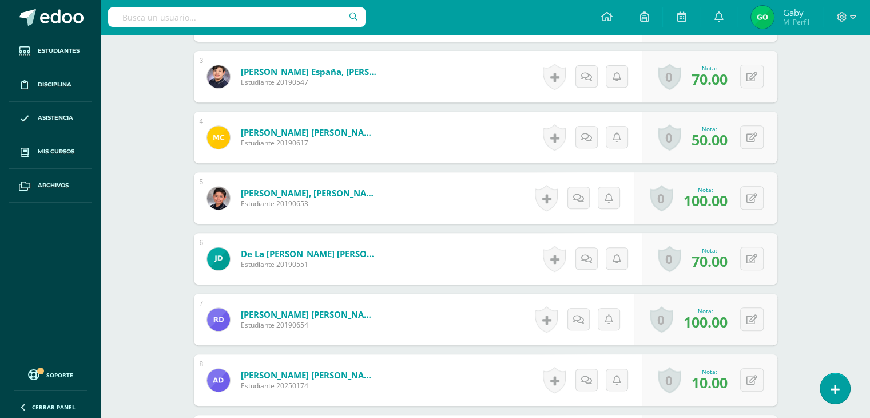
scroll to position [0, 0]
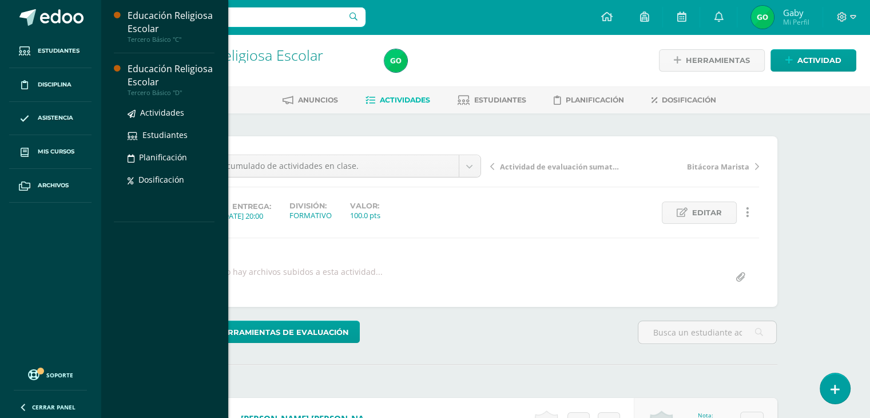
click at [140, 83] on div "Educación Religiosa Escolar" at bounding box center [171, 75] width 87 height 26
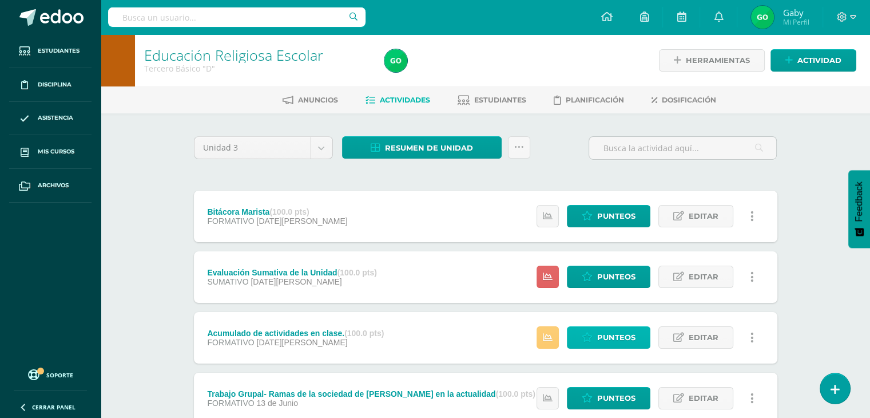
click at [623, 332] on span "Punteos" at bounding box center [616, 337] width 38 height 21
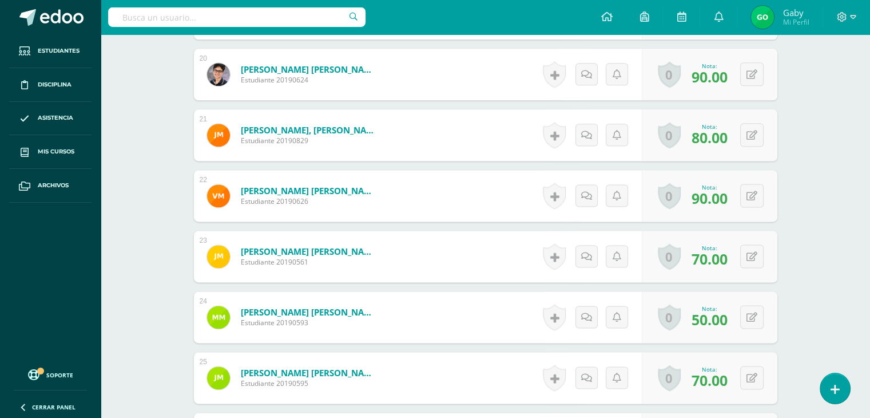
scroll to position [1502, 0]
click at [753, 197] on button at bounding box center [751, 194] width 23 height 23
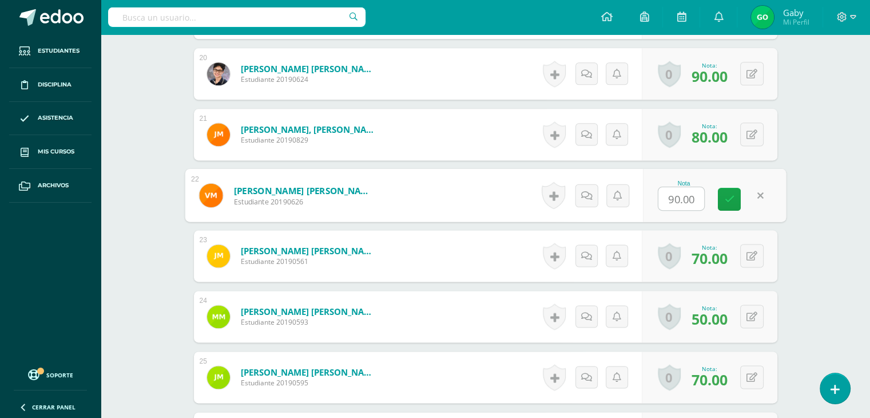
scroll to position [1503, 0]
type input "100"
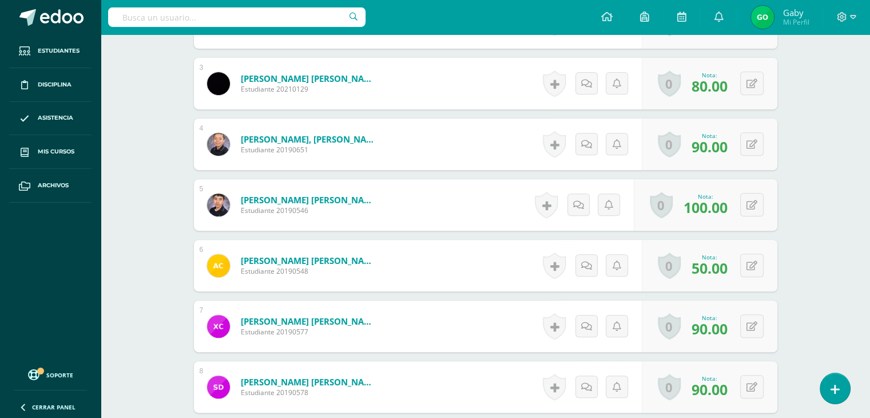
scroll to position [0, 0]
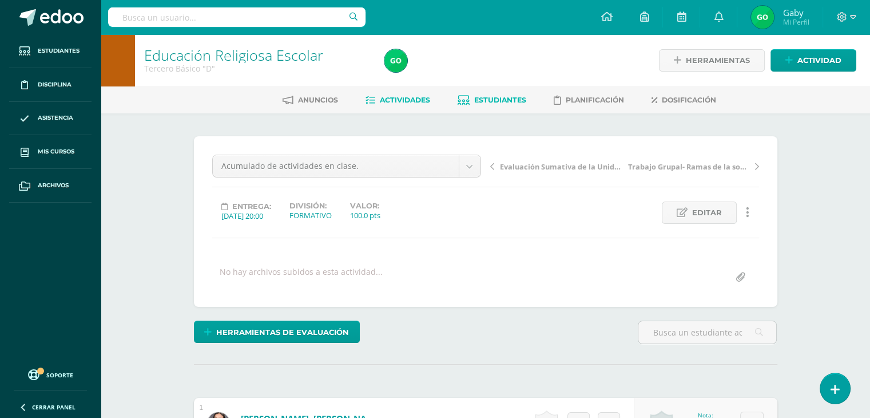
click at [505, 96] on span "Estudiantes" at bounding box center [500, 100] width 52 height 9
